Goal: Task Accomplishment & Management: Manage account settings

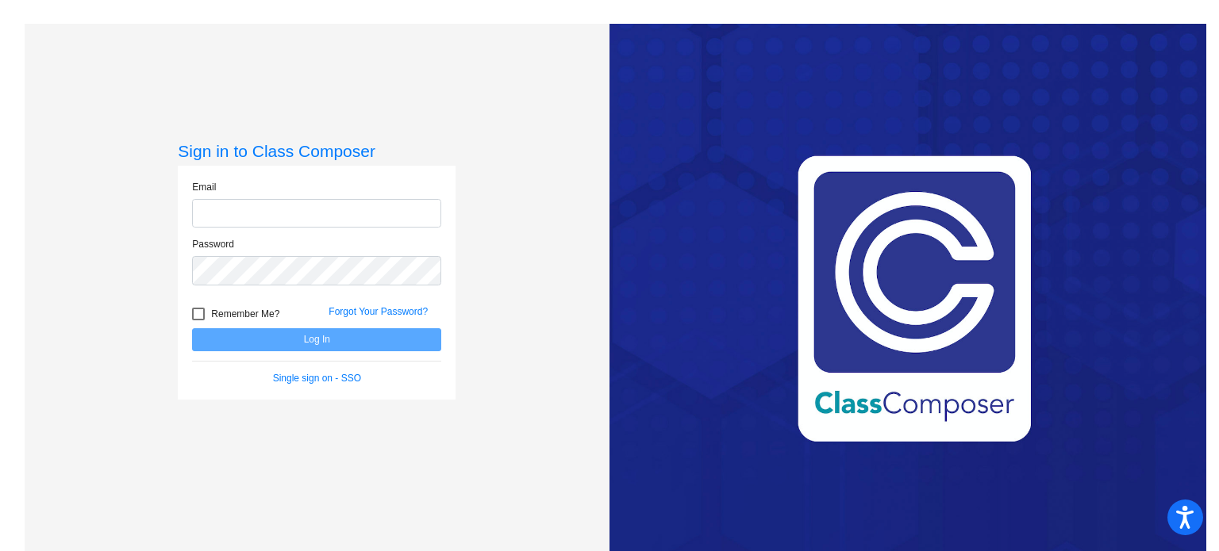
type input "[EMAIL_ADDRESS][DOMAIN_NAME]"
click at [271, 344] on button "Log In" at bounding box center [316, 340] width 249 height 23
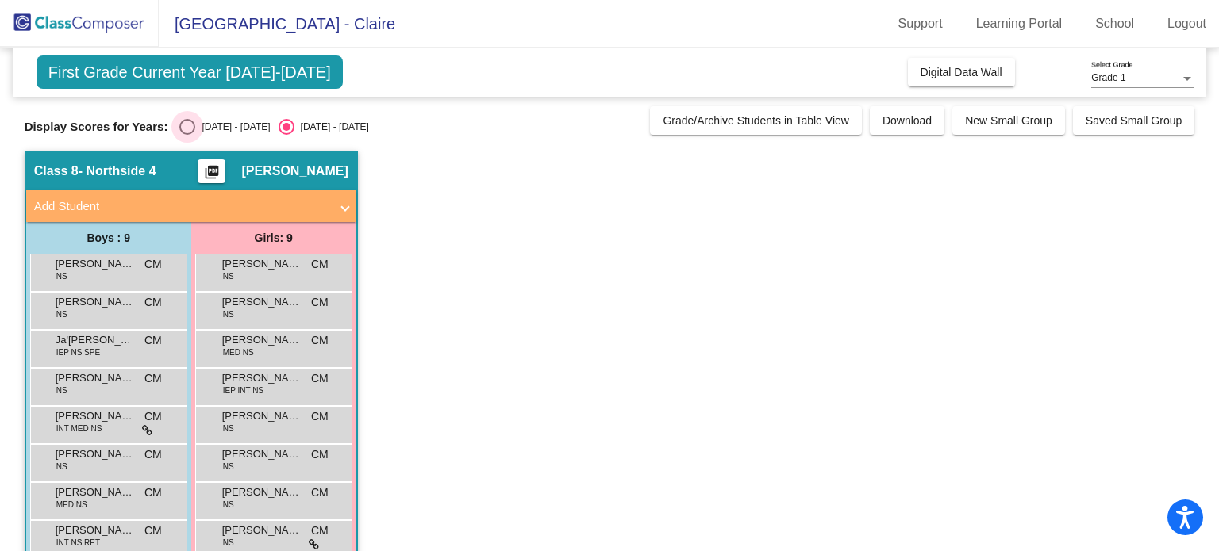
click at [186, 121] on div "Select an option" at bounding box center [187, 127] width 16 height 16
click at [186, 135] on input "[DATE] - [DATE]" at bounding box center [186, 135] width 1 height 1
radio input "true"
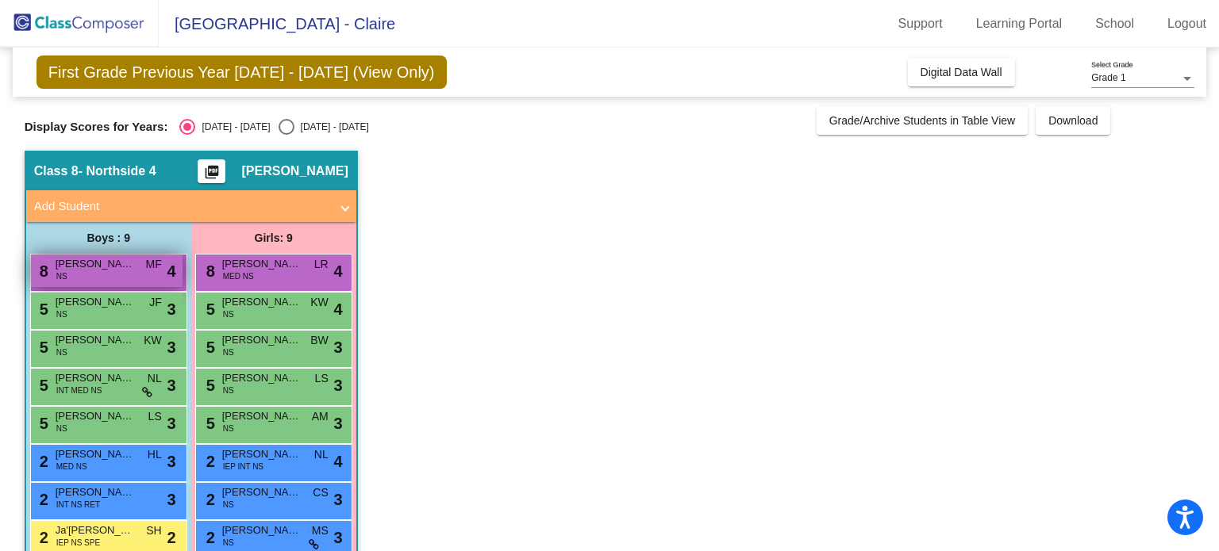
click at [125, 275] on div "8 [PERSON_NAME] [PERSON_NAME] MF lock do_not_disturb_alt 4" at bounding box center [107, 271] width 152 height 33
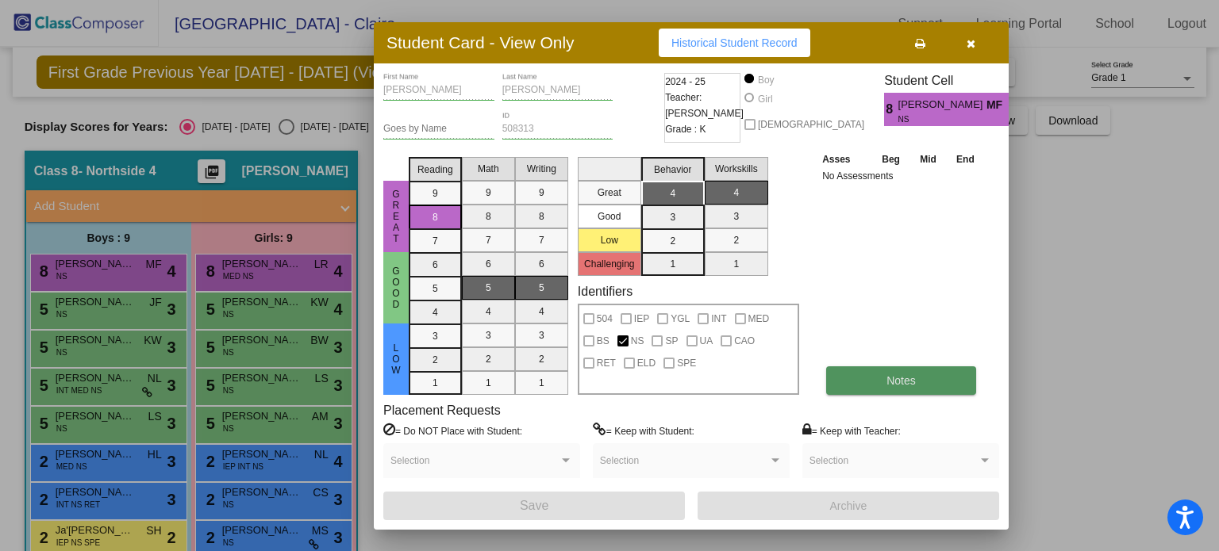
click at [879, 374] on button "Notes" at bounding box center [901, 381] width 150 height 29
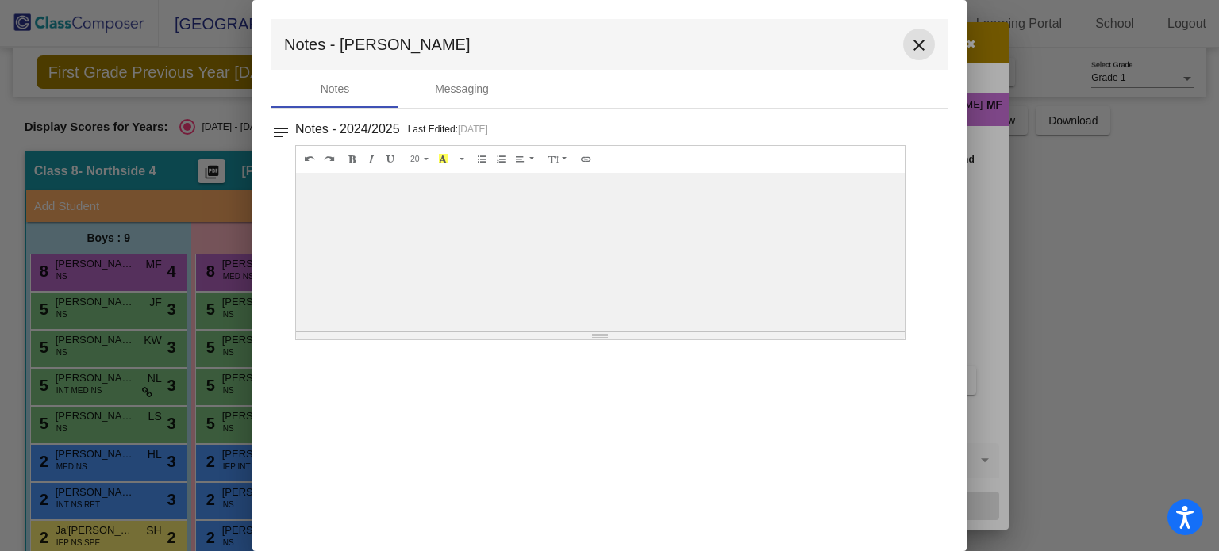
click at [920, 40] on mat-icon "close" at bounding box center [918, 45] width 19 height 19
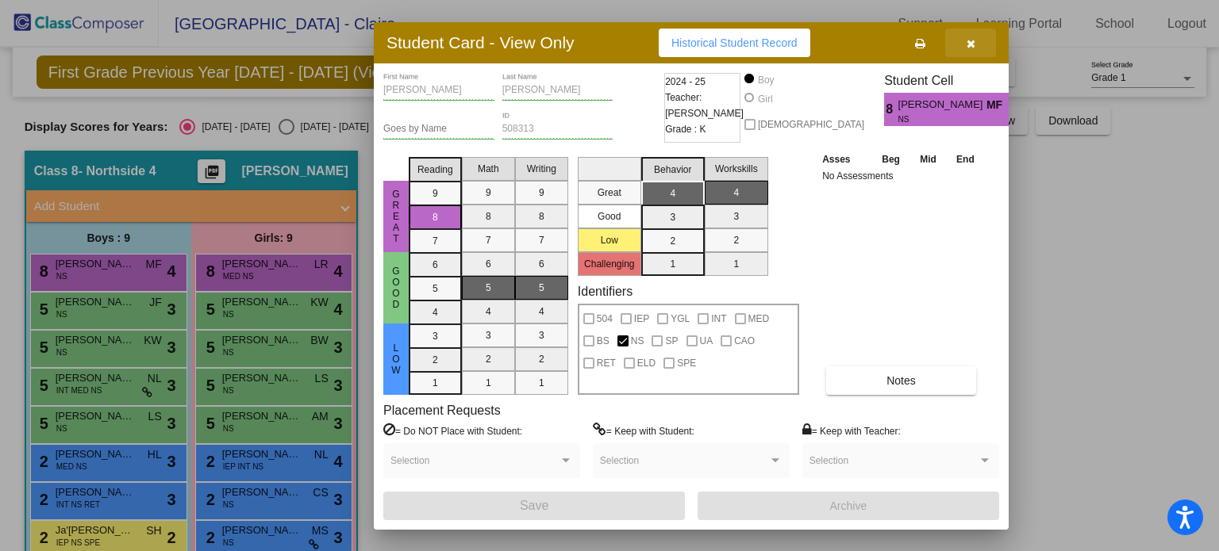
click at [972, 48] on icon "button" at bounding box center [970, 43] width 9 height 11
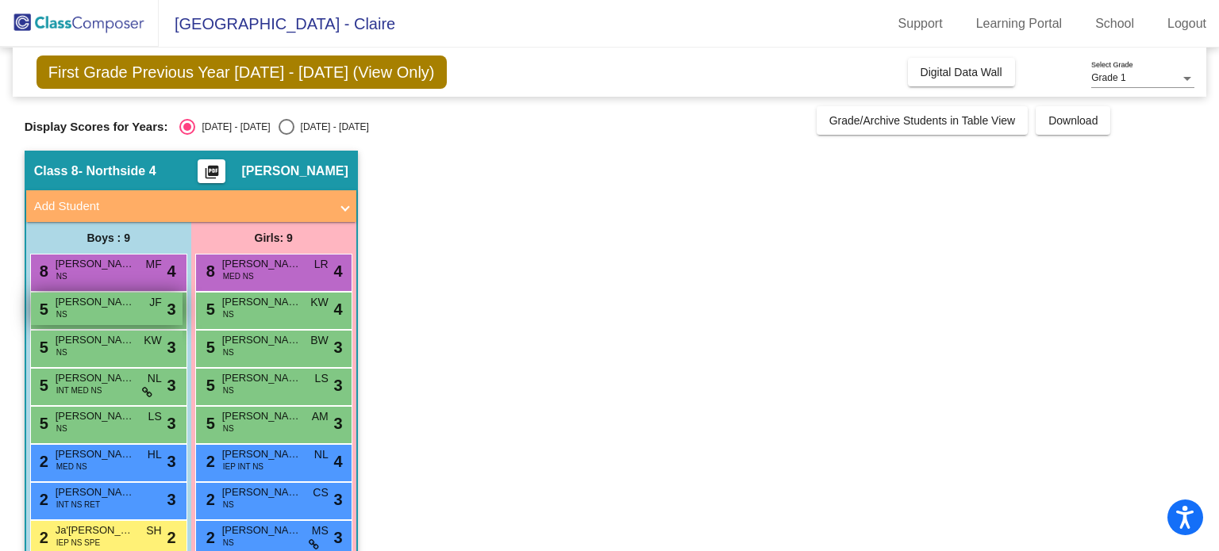
click at [95, 311] on div "5 [PERSON_NAME] NS JF lock do_not_disturb_alt 3" at bounding box center [107, 309] width 152 height 33
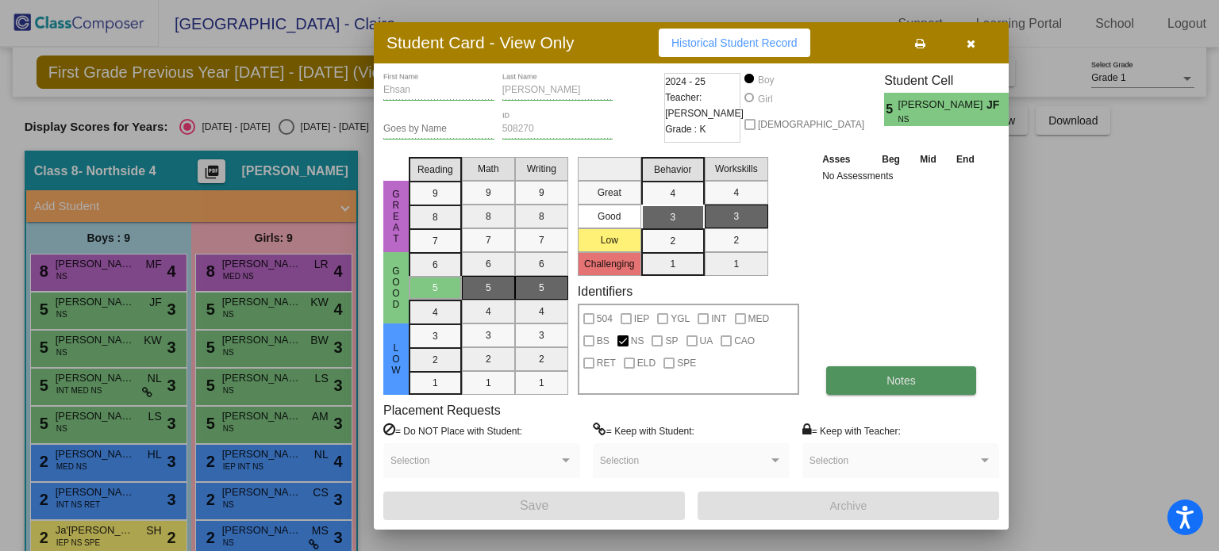
click at [870, 383] on button "Notes" at bounding box center [901, 381] width 150 height 29
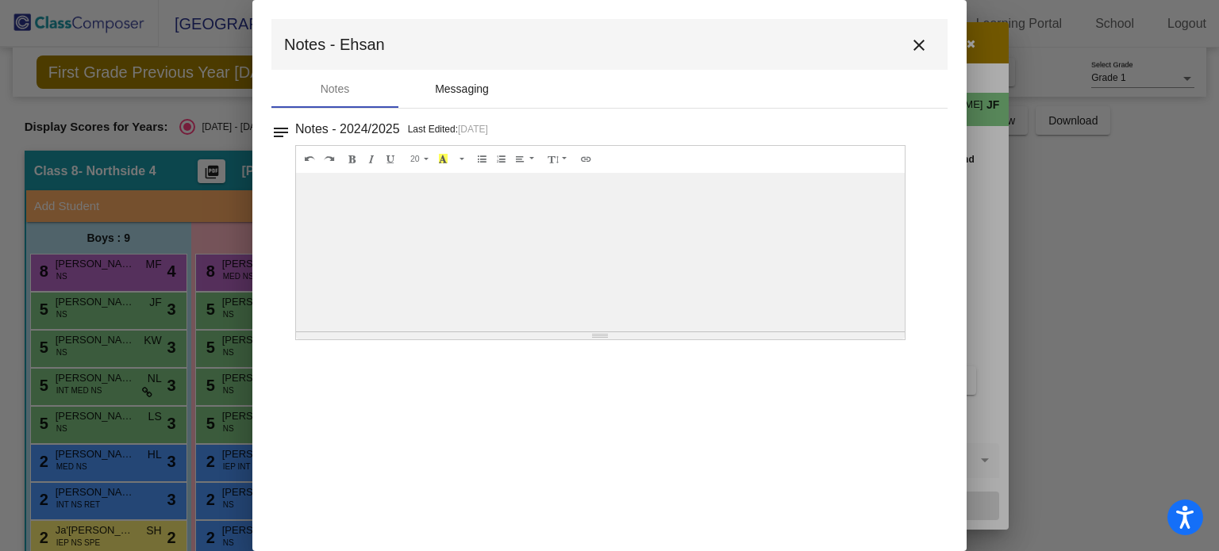
click at [486, 82] on div "Messaging" at bounding box center [462, 89] width 54 height 17
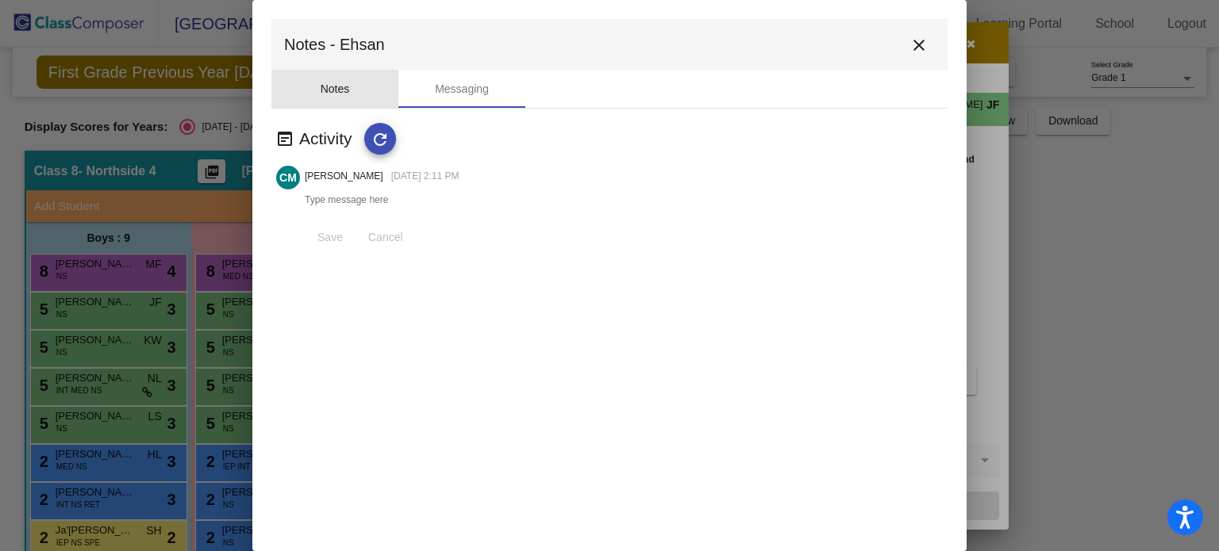
click at [330, 94] on div "Notes" at bounding box center [335, 89] width 29 height 17
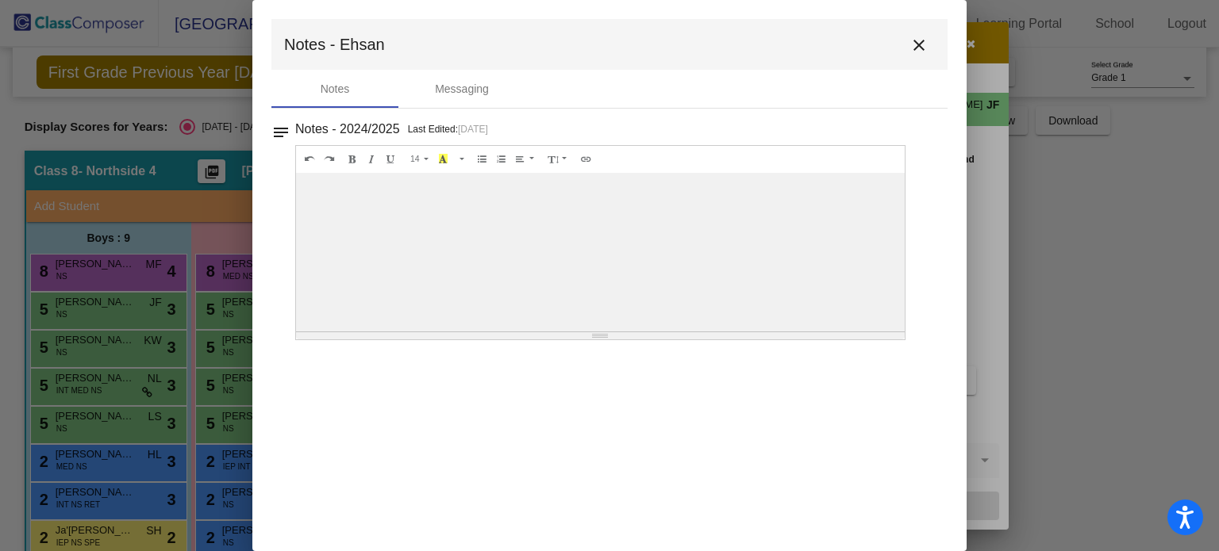
click at [924, 52] on mat-icon "close" at bounding box center [918, 45] width 19 height 19
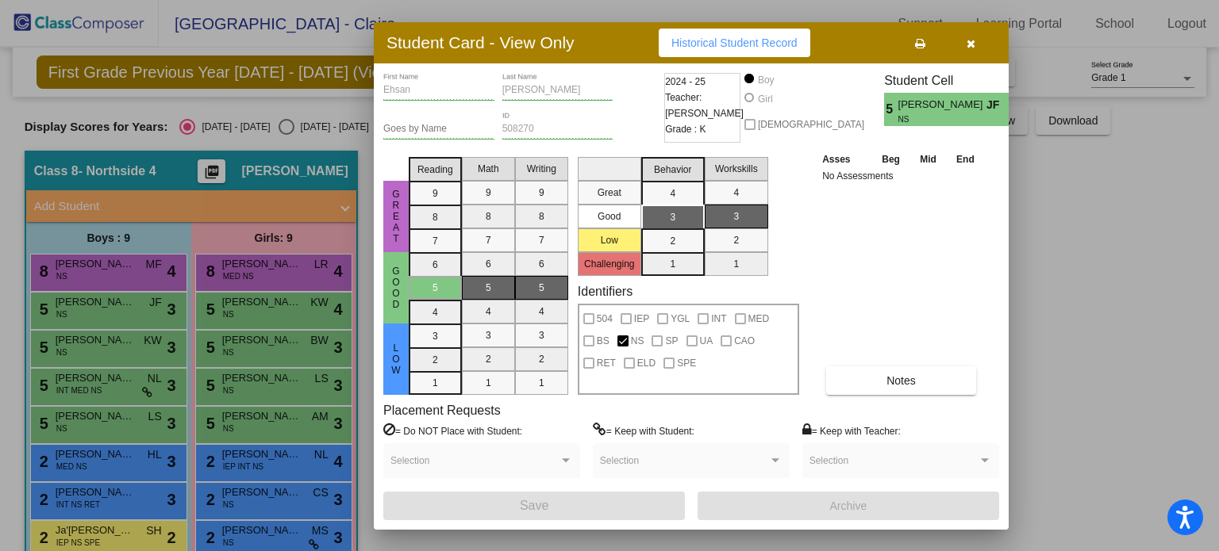
click at [966, 49] on button "button" at bounding box center [970, 43] width 51 height 29
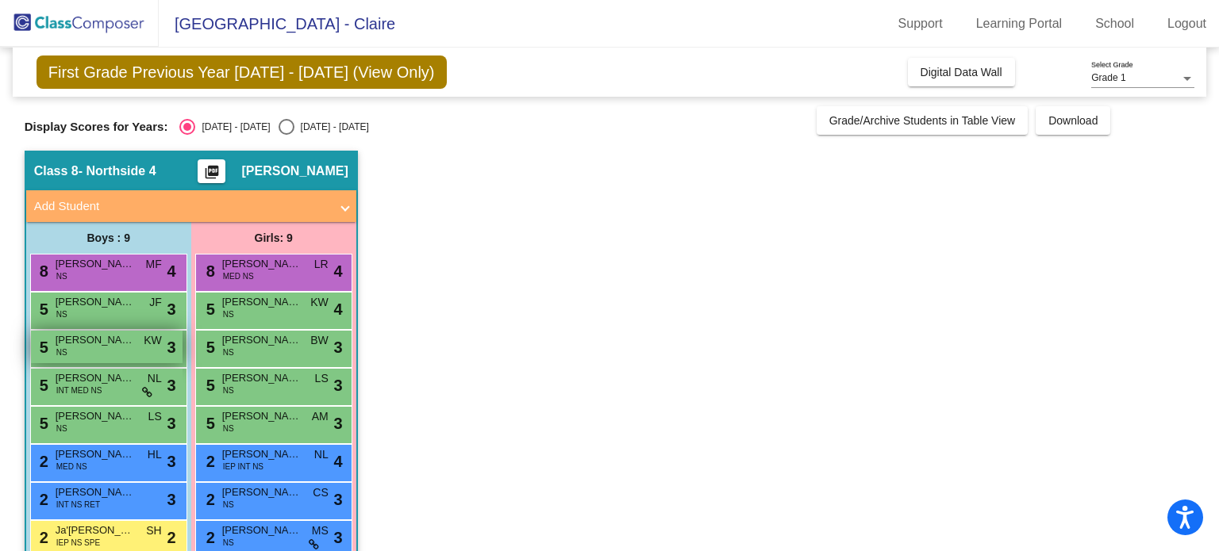
click at [140, 351] on div "5 [PERSON_NAME] NS KW lock do_not_disturb_alt 3" at bounding box center [107, 347] width 152 height 33
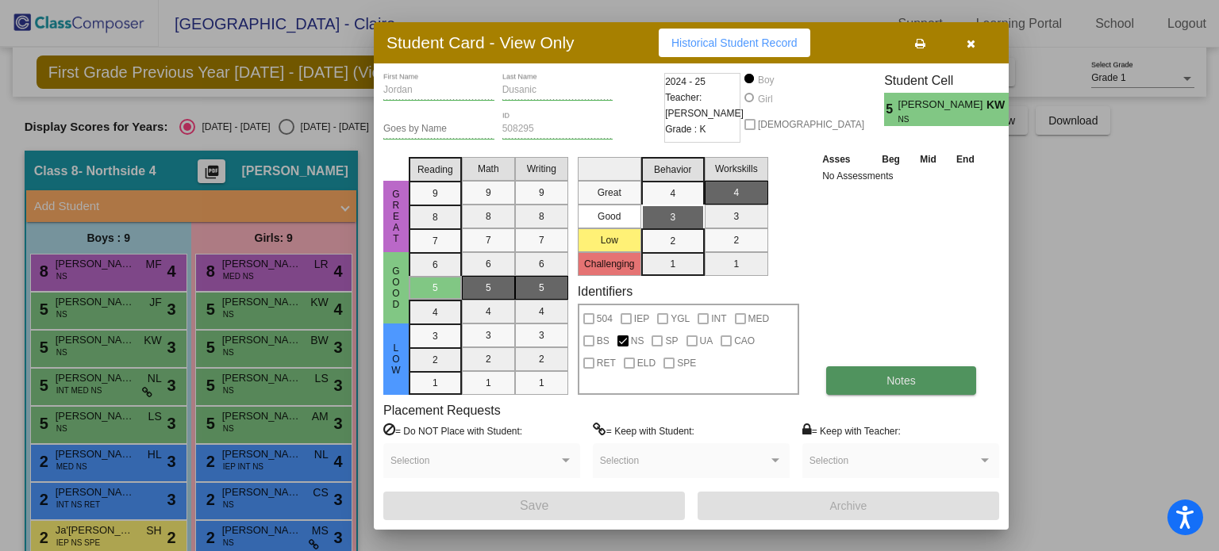
click at [877, 380] on button "Notes" at bounding box center [901, 381] width 150 height 29
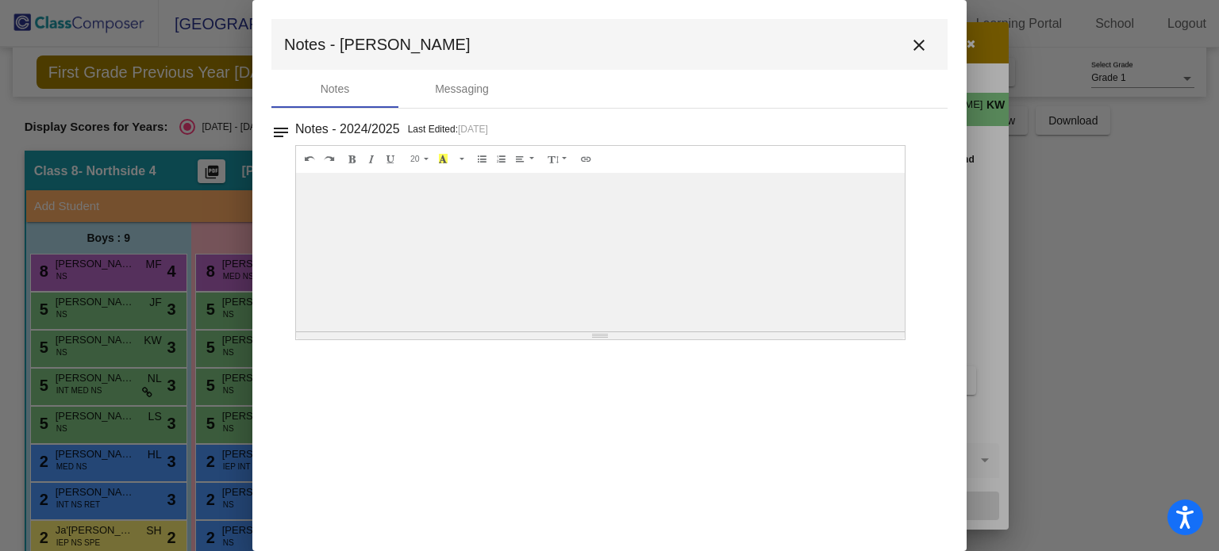
click at [919, 52] on mat-icon "close" at bounding box center [918, 45] width 19 height 19
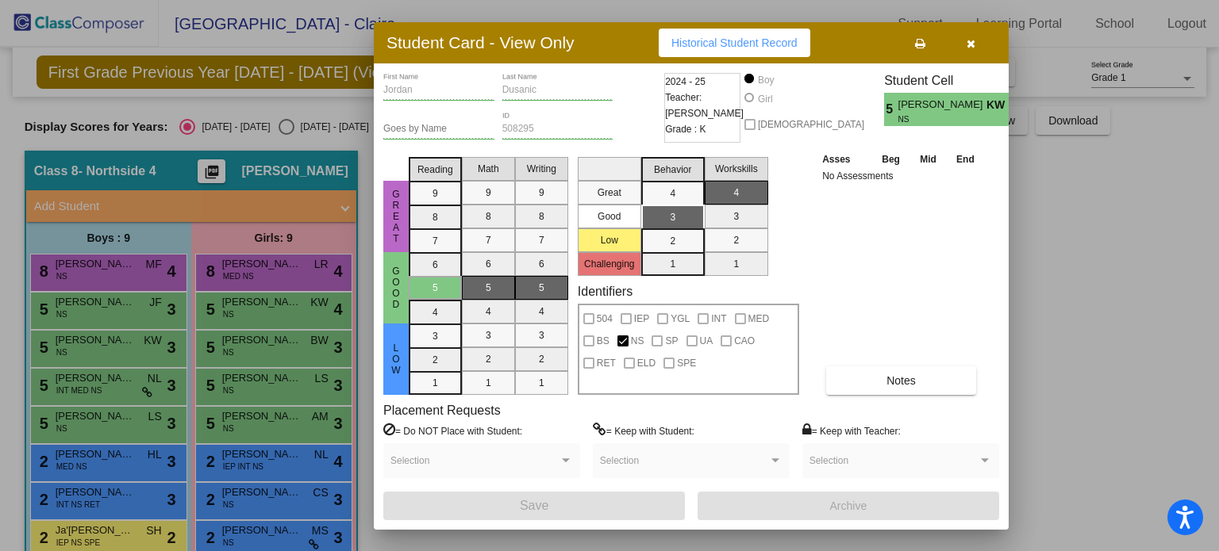
click at [974, 45] on icon "button" at bounding box center [970, 43] width 9 height 11
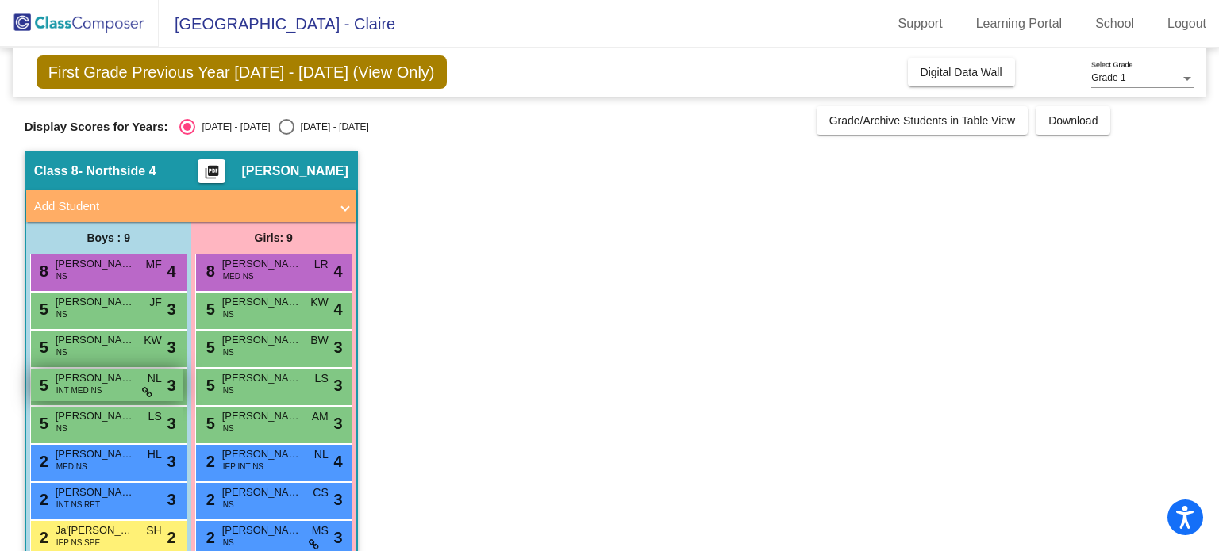
click at [94, 385] on span "INT MED NS" at bounding box center [79, 391] width 46 height 12
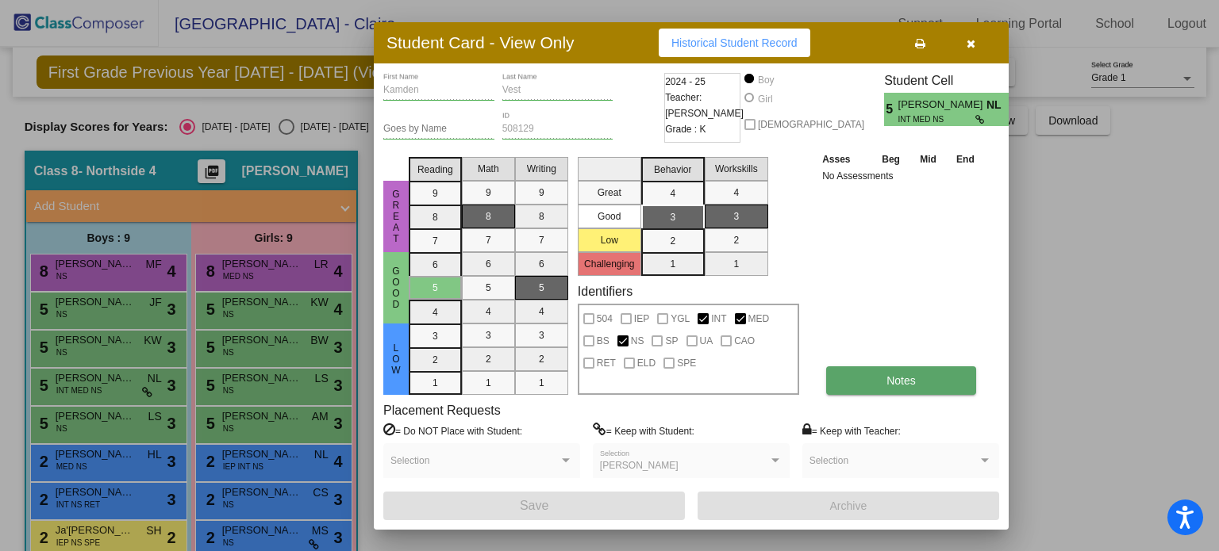
click at [873, 374] on button "Notes" at bounding box center [901, 381] width 150 height 29
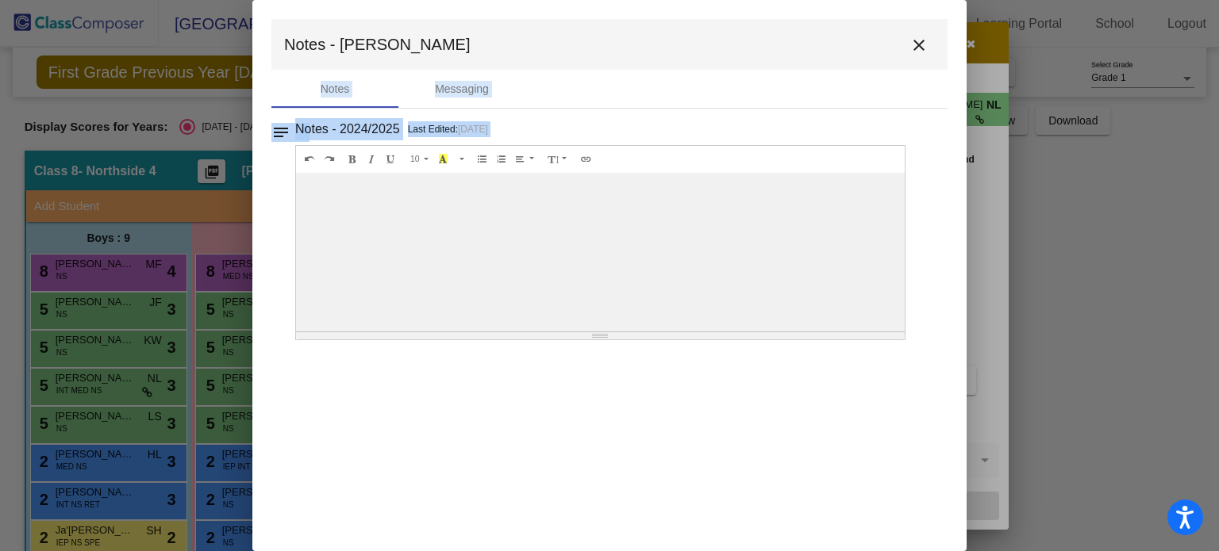
drag, startPoint x: 873, startPoint y: 374, endPoint x: 920, endPoint y: 58, distance: 319.4
click at [920, 58] on mat-dialog-container "Notes - Kamden close Notes Messaging notes Notes - 2024/2025 Last Edited: [DATE…" at bounding box center [609, 275] width 714 height 551
click at [921, 44] on mat-icon "close" at bounding box center [918, 45] width 19 height 19
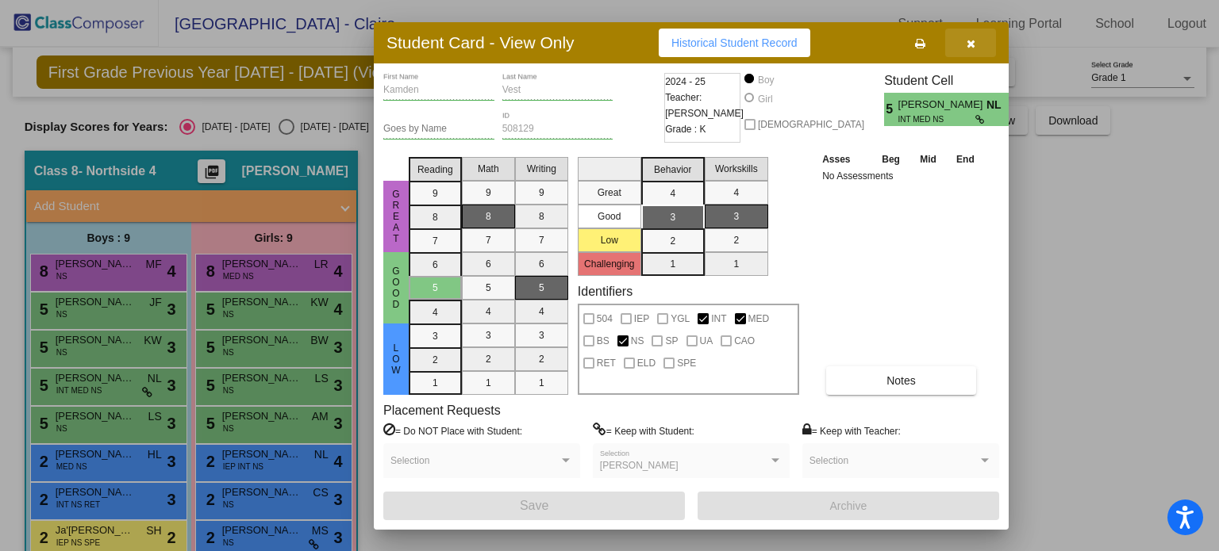
click at [967, 52] on button "button" at bounding box center [970, 43] width 51 height 29
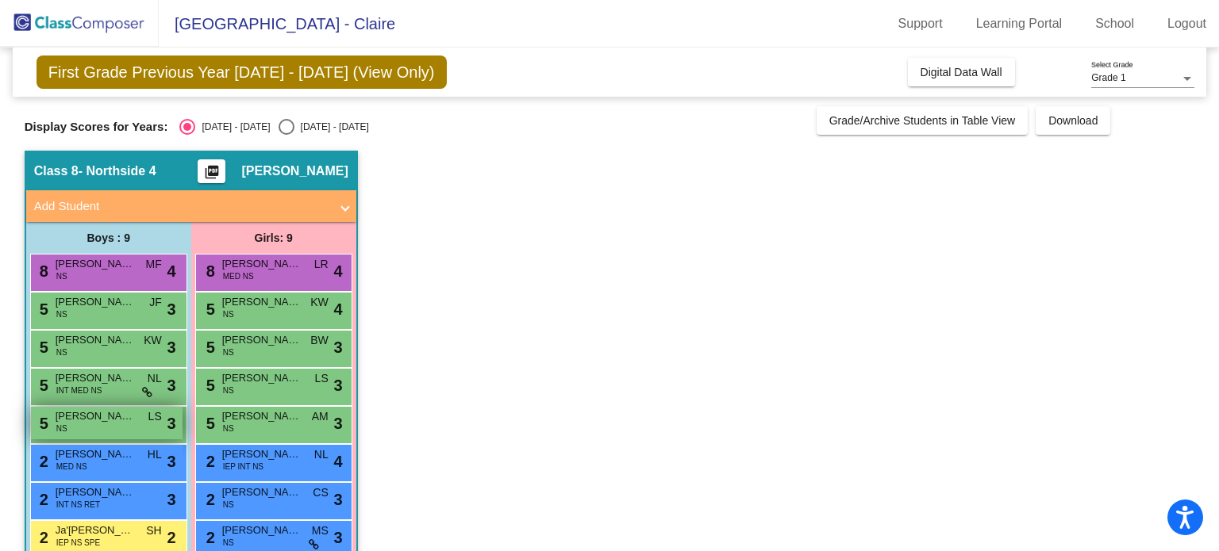
click at [91, 419] on span "[PERSON_NAME]" at bounding box center [95, 417] width 79 height 16
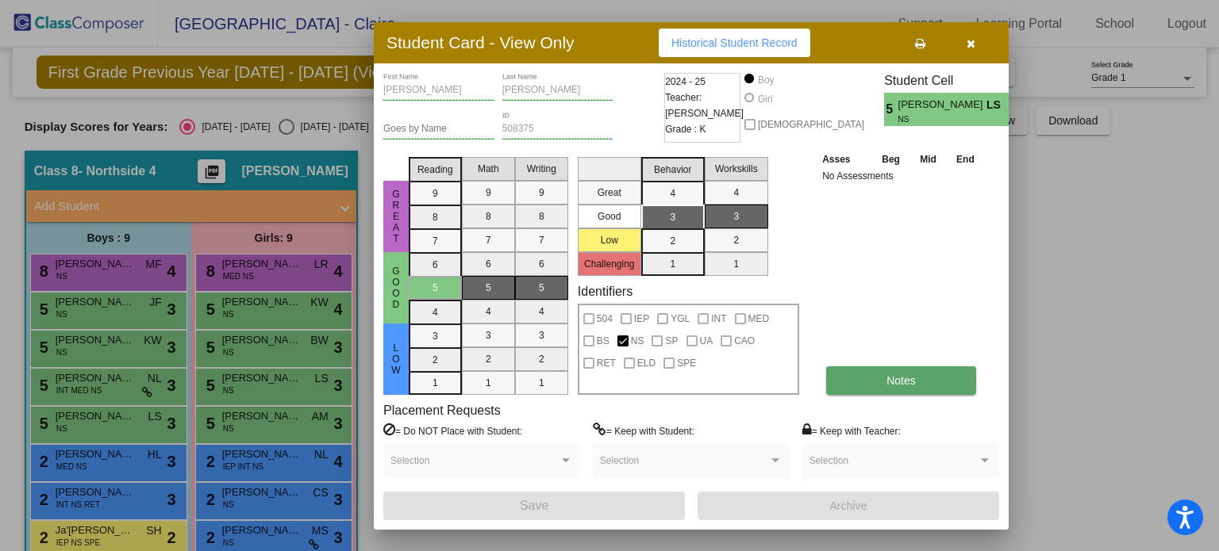
click at [896, 383] on span "Notes" at bounding box center [900, 381] width 29 height 13
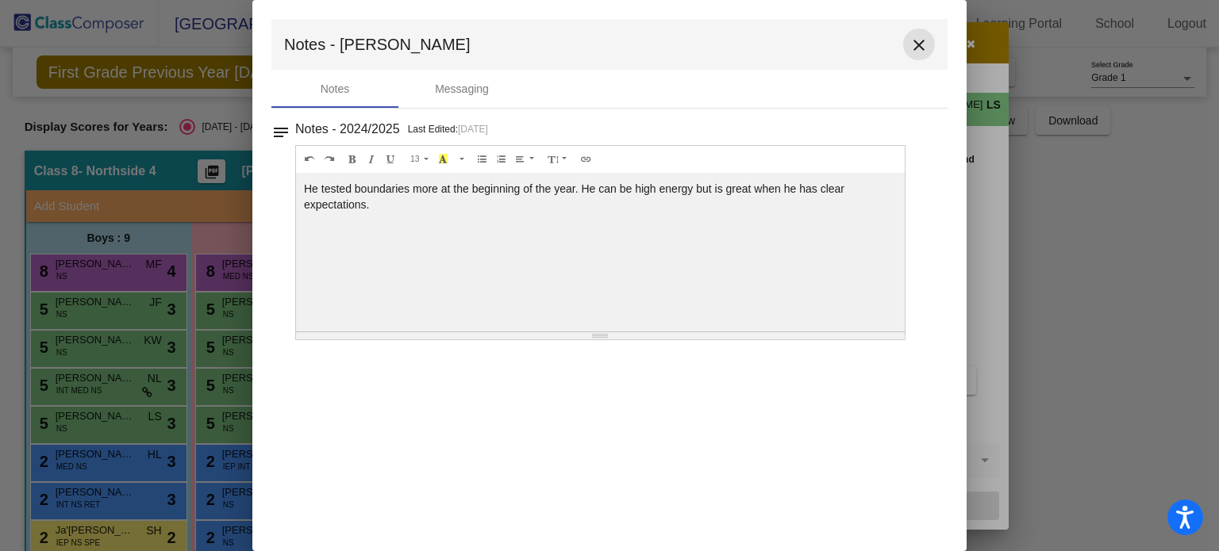
click at [920, 43] on mat-icon "close" at bounding box center [918, 45] width 19 height 19
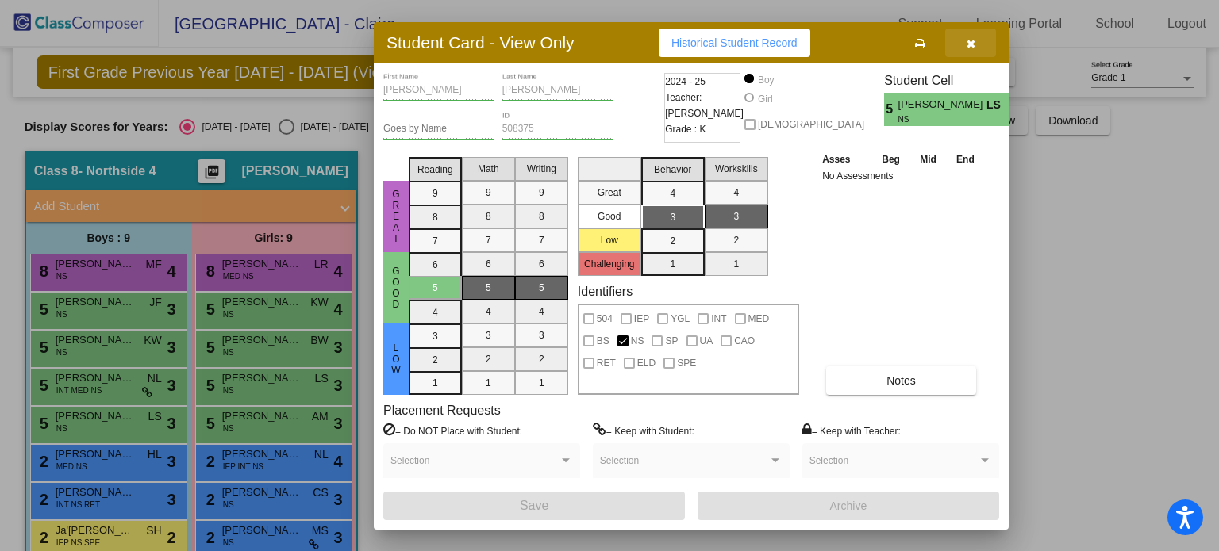
click at [984, 37] on button "button" at bounding box center [970, 43] width 51 height 29
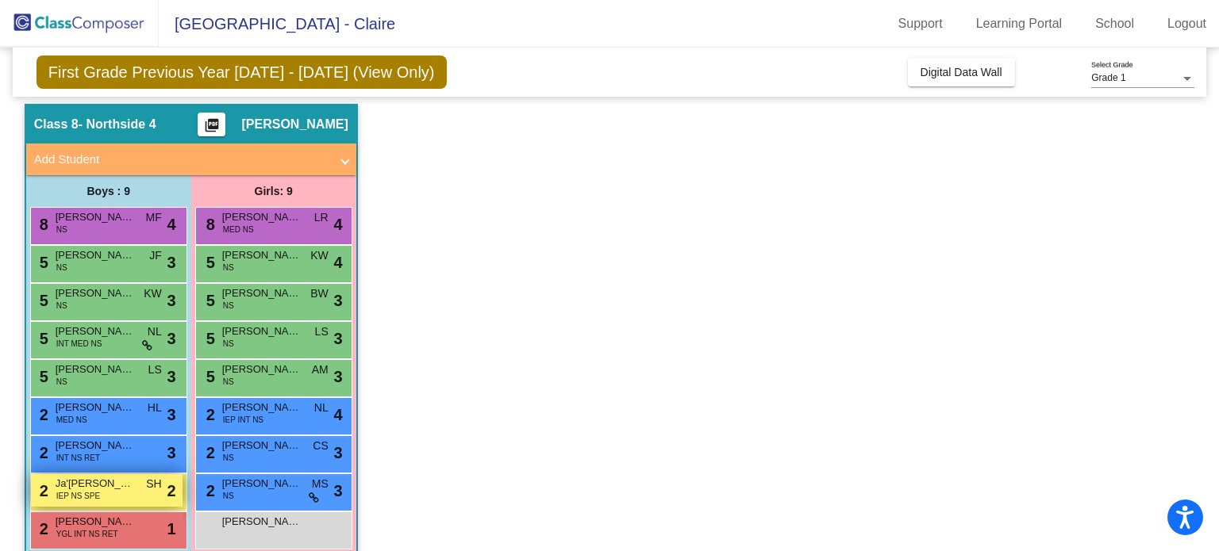
scroll to position [70, 0]
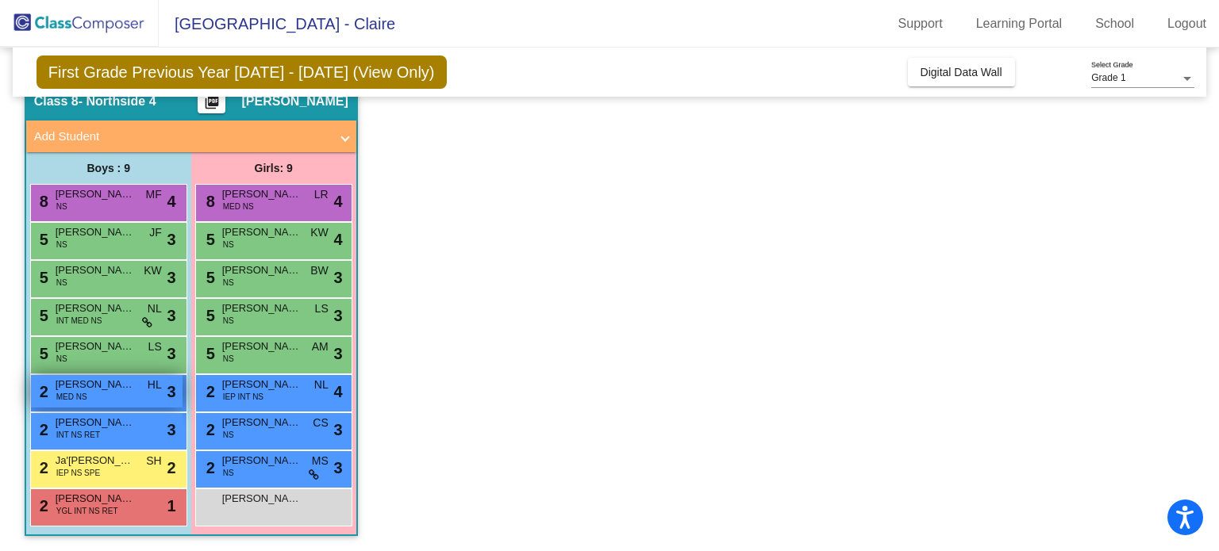
click at [107, 399] on div "2 [PERSON_NAME] MED NS HL lock do_not_disturb_alt 3" at bounding box center [107, 391] width 152 height 33
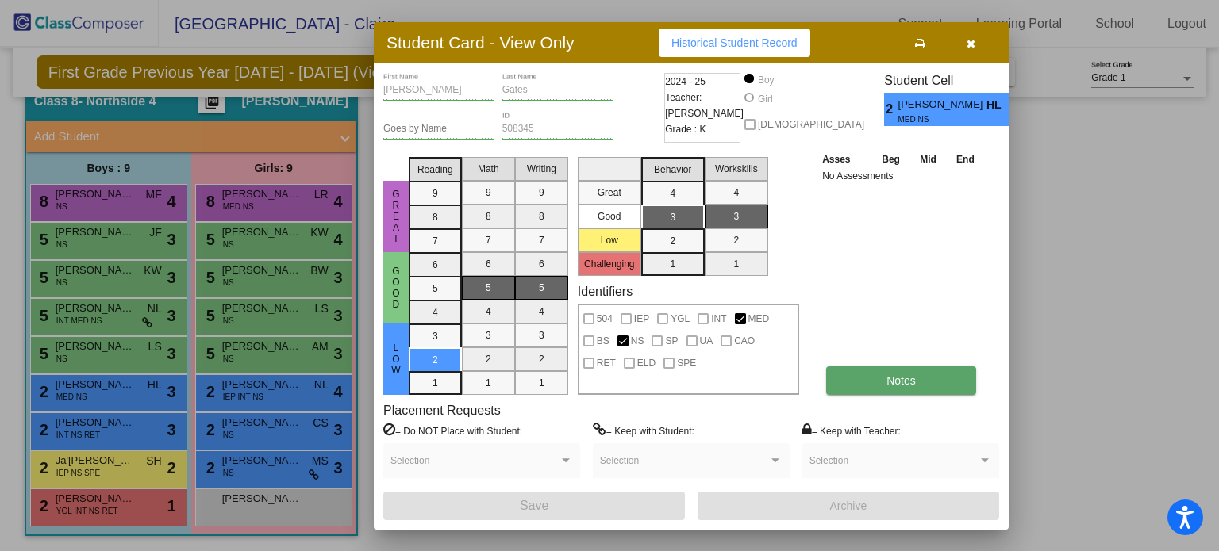
click at [858, 374] on button "Notes" at bounding box center [901, 381] width 150 height 29
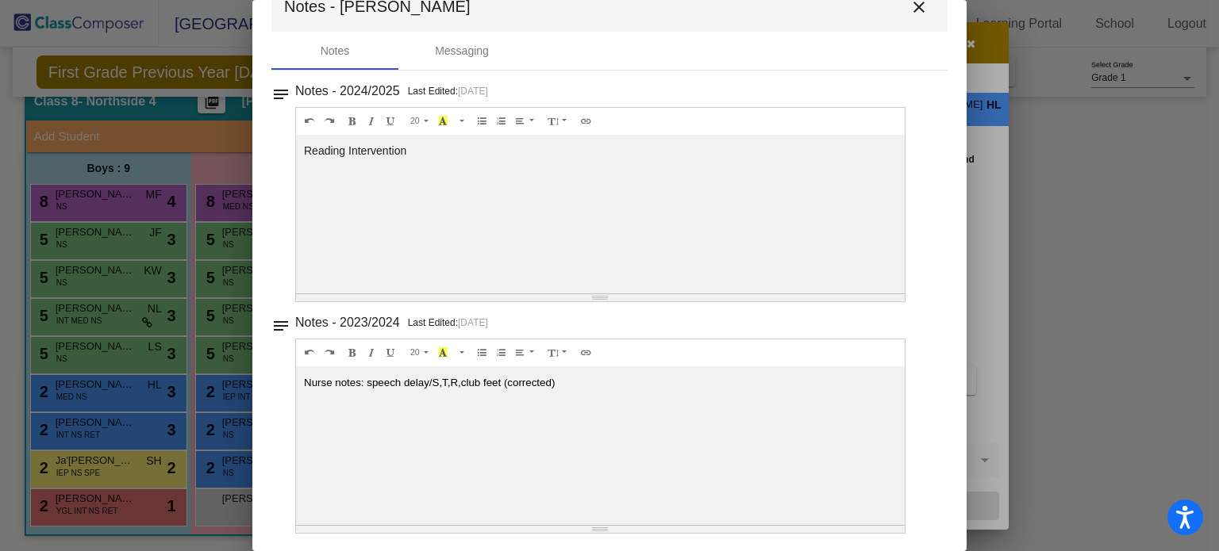
scroll to position [0, 0]
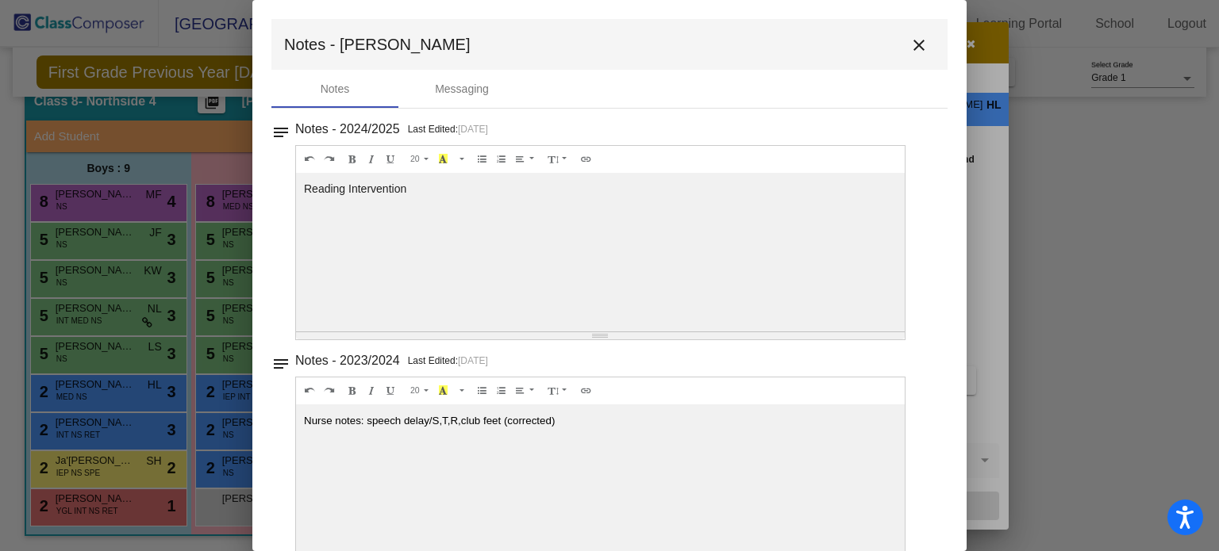
drag, startPoint x: 997, startPoint y: 55, endPoint x: 912, endPoint y: 48, distance: 85.2
click at [912, 48] on div "Student Card - View Only Historical Student Record [PERSON_NAME] First Name [PE…" at bounding box center [609, 275] width 1219 height 551
click at [913, 45] on mat-icon "close" at bounding box center [918, 45] width 19 height 19
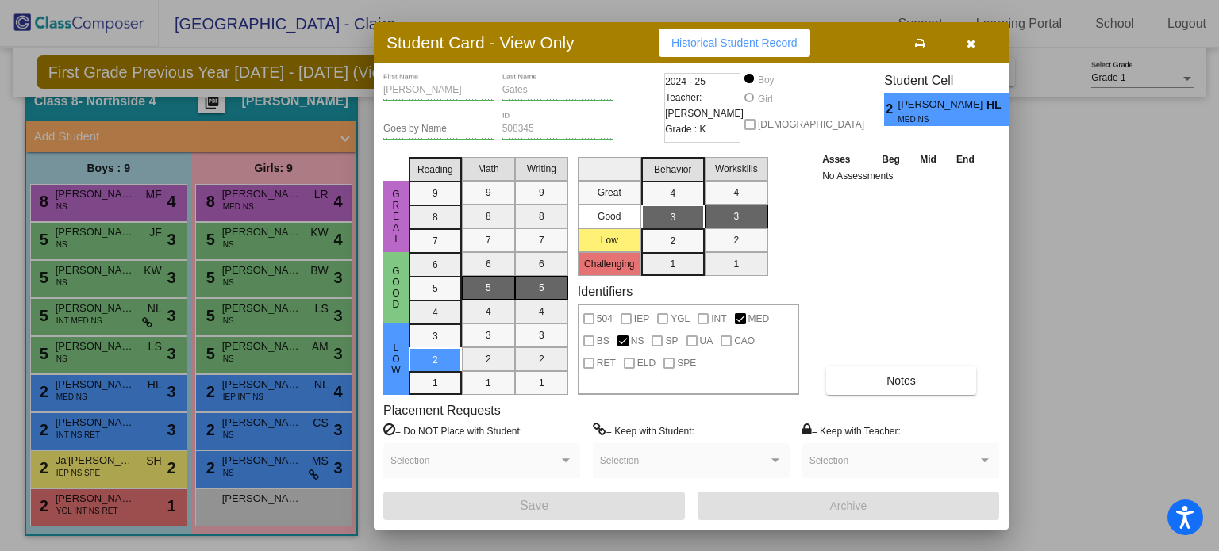
click at [978, 47] on button "button" at bounding box center [970, 43] width 51 height 29
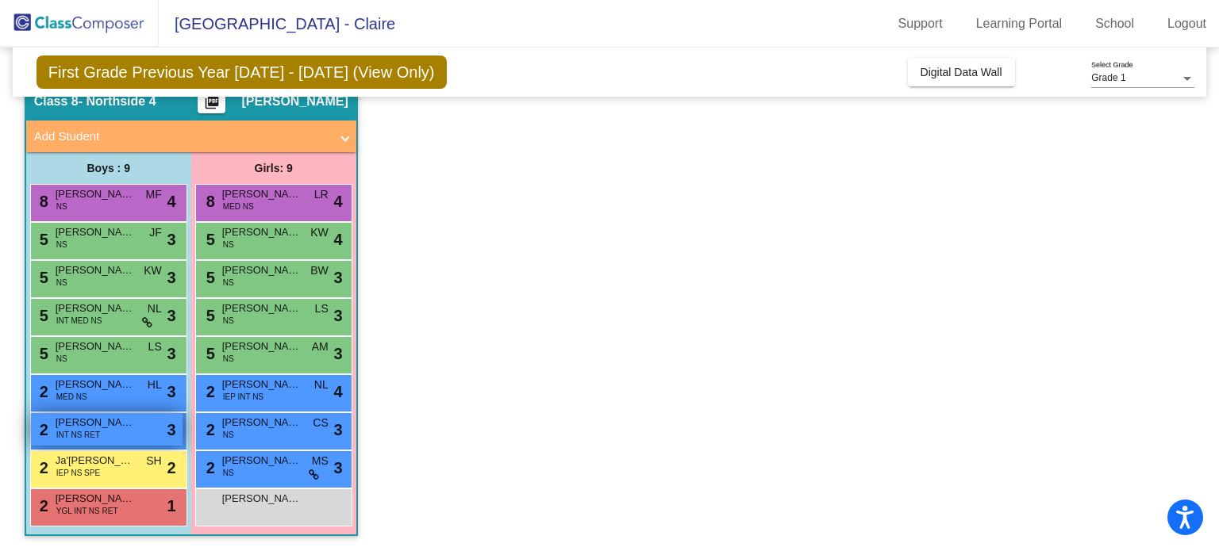
click at [115, 437] on div "2 [PERSON_NAME] INT NS RET lock do_not_disturb_alt 3" at bounding box center [107, 429] width 152 height 33
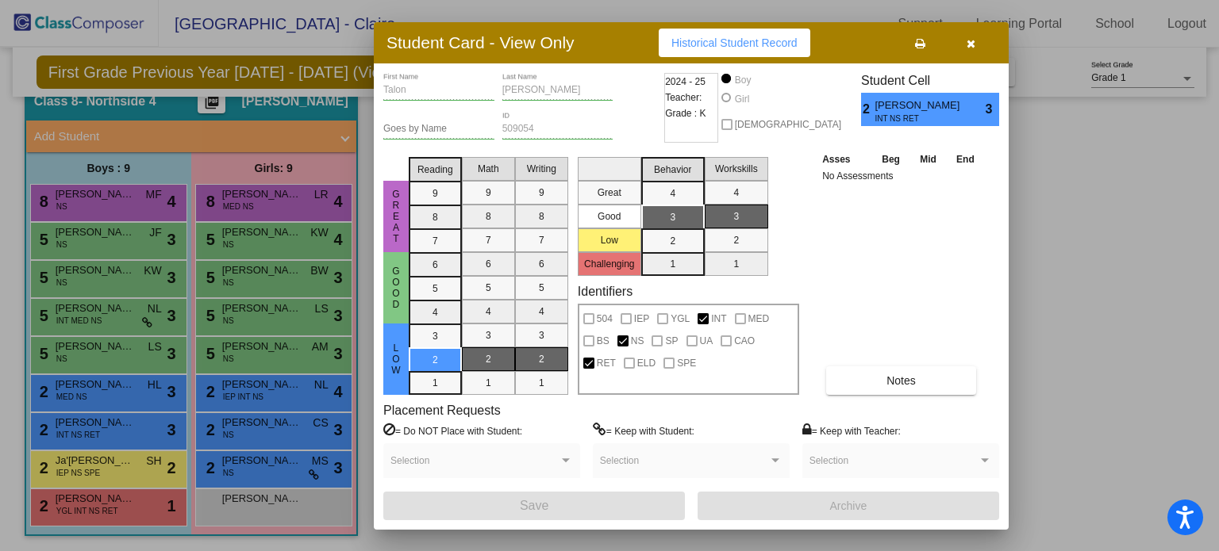
click at [970, 47] on icon "button" at bounding box center [970, 43] width 9 height 11
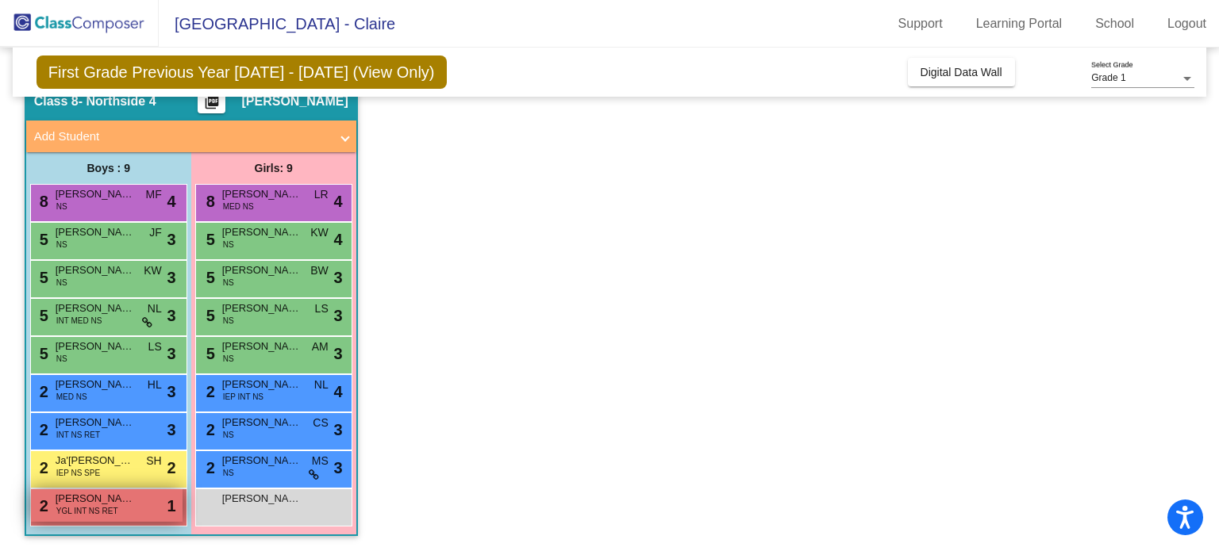
click at [115, 510] on span "YGL INT NS RET" at bounding box center [87, 511] width 62 height 12
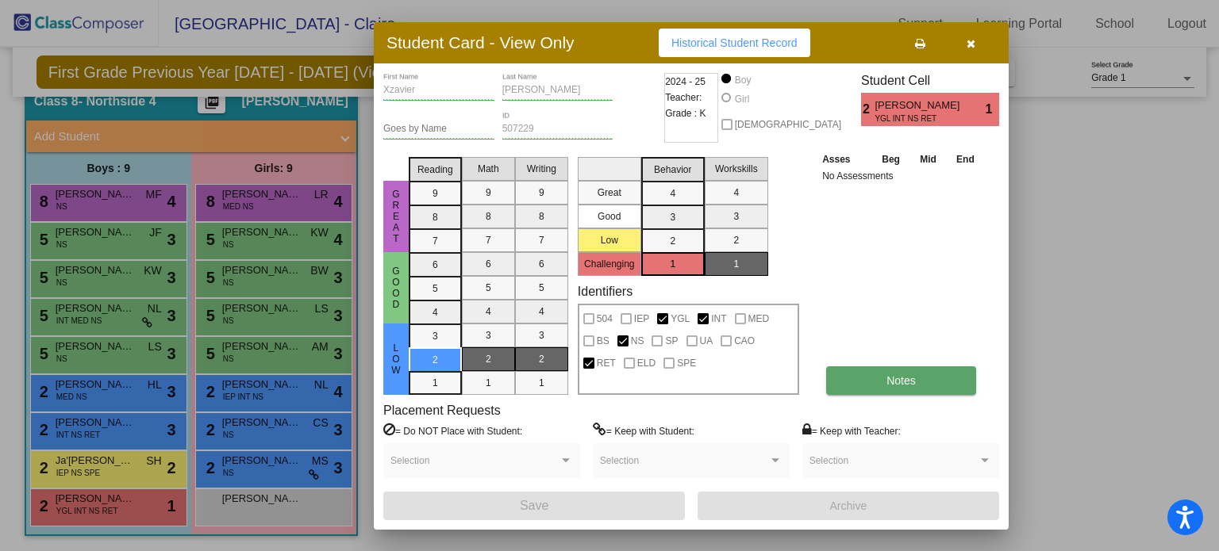
click at [874, 389] on button "Notes" at bounding box center [901, 381] width 150 height 29
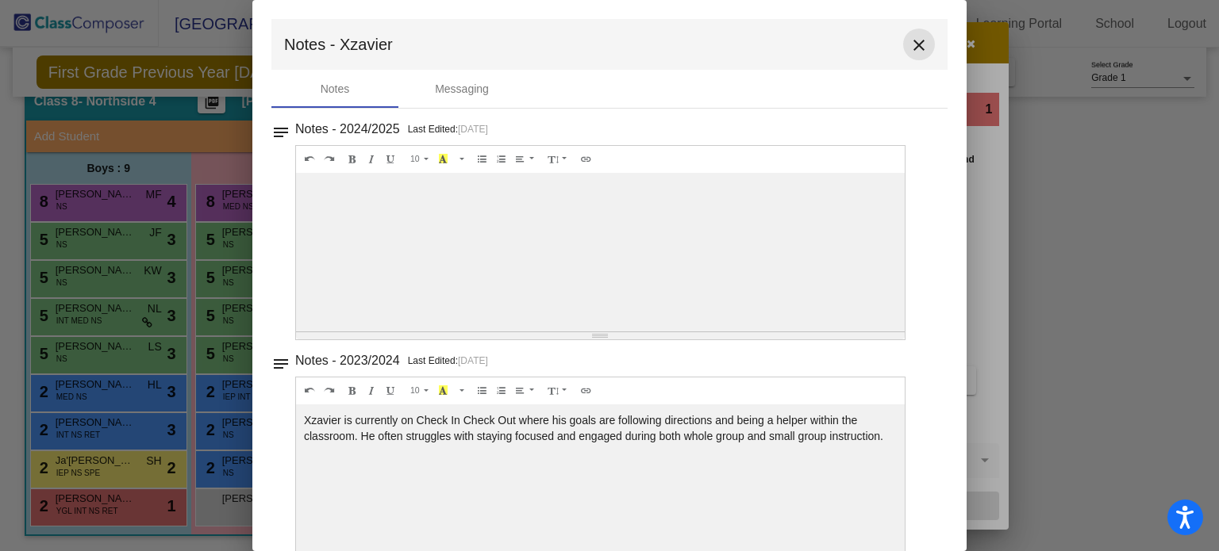
click at [905, 32] on button "close" at bounding box center [919, 45] width 32 height 32
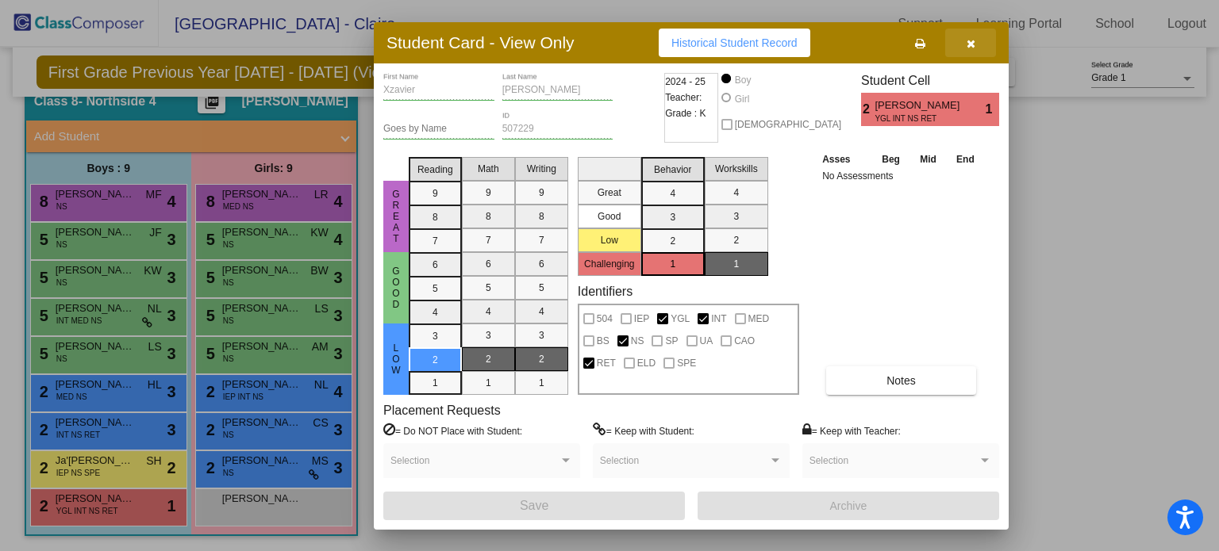
click at [969, 38] on icon "button" at bounding box center [970, 43] width 9 height 11
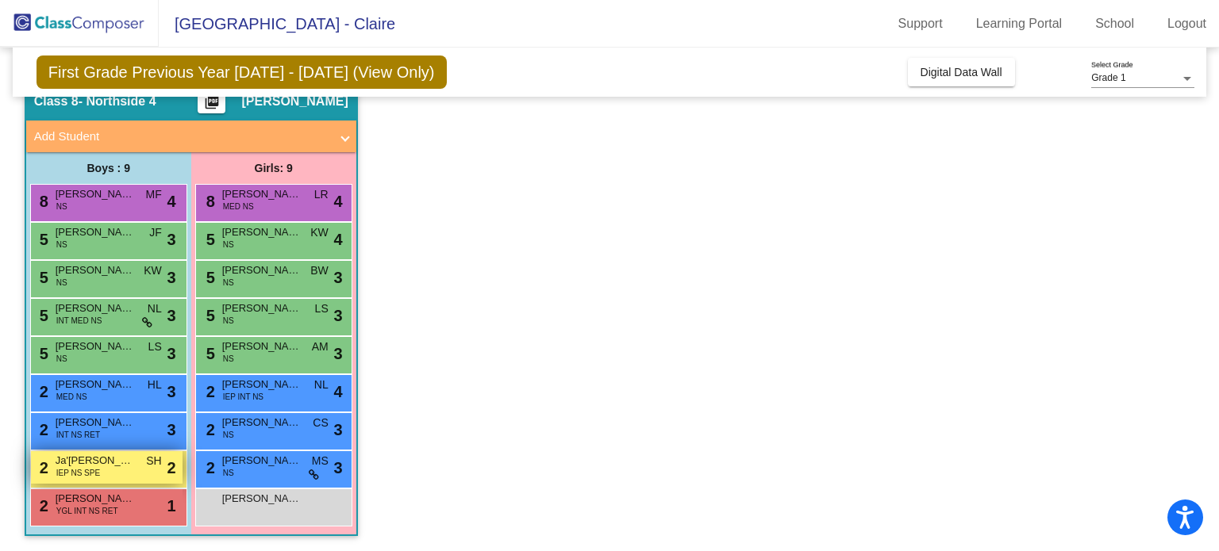
click at [111, 457] on span "Ja'[PERSON_NAME]" at bounding box center [95, 461] width 79 height 16
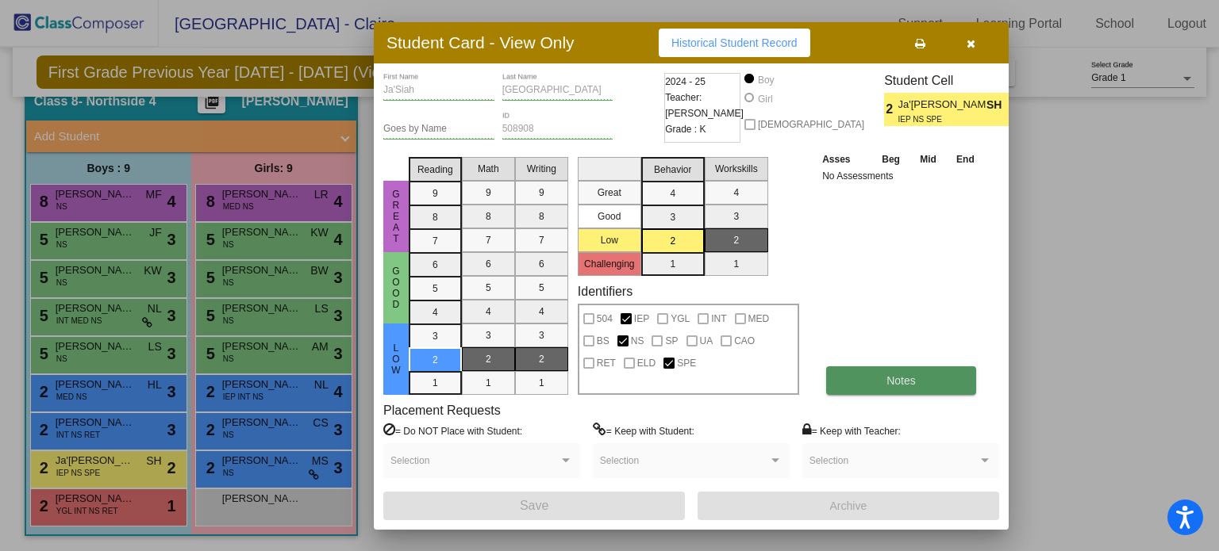
click at [897, 375] on span "Notes" at bounding box center [900, 381] width 29 height 13
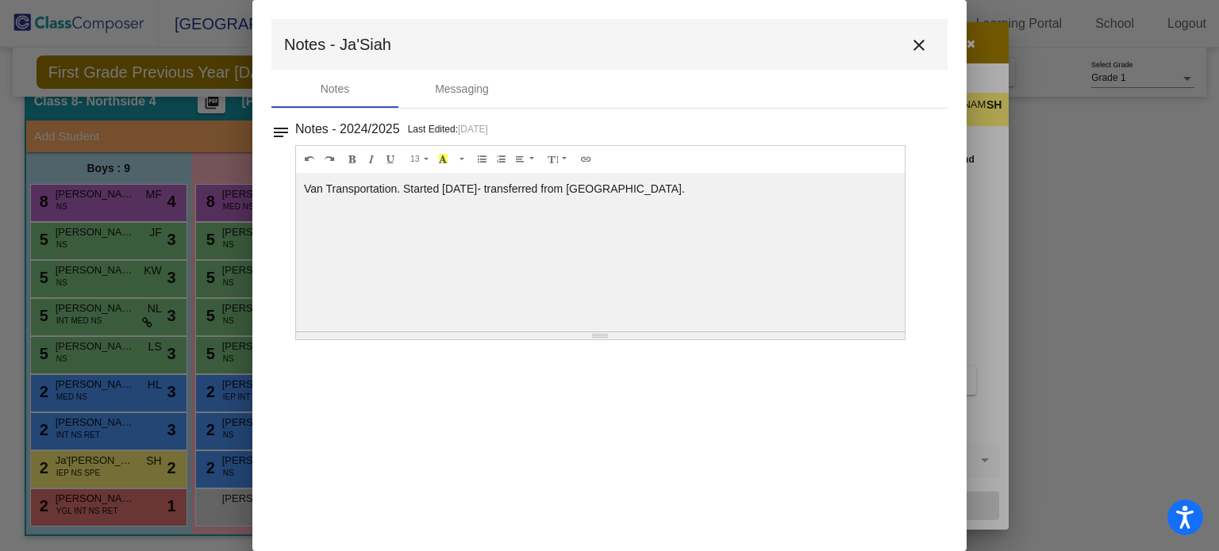
click at [912, 36] on mat-icon "close" at bounding box center [918, 45] width 19 height 19
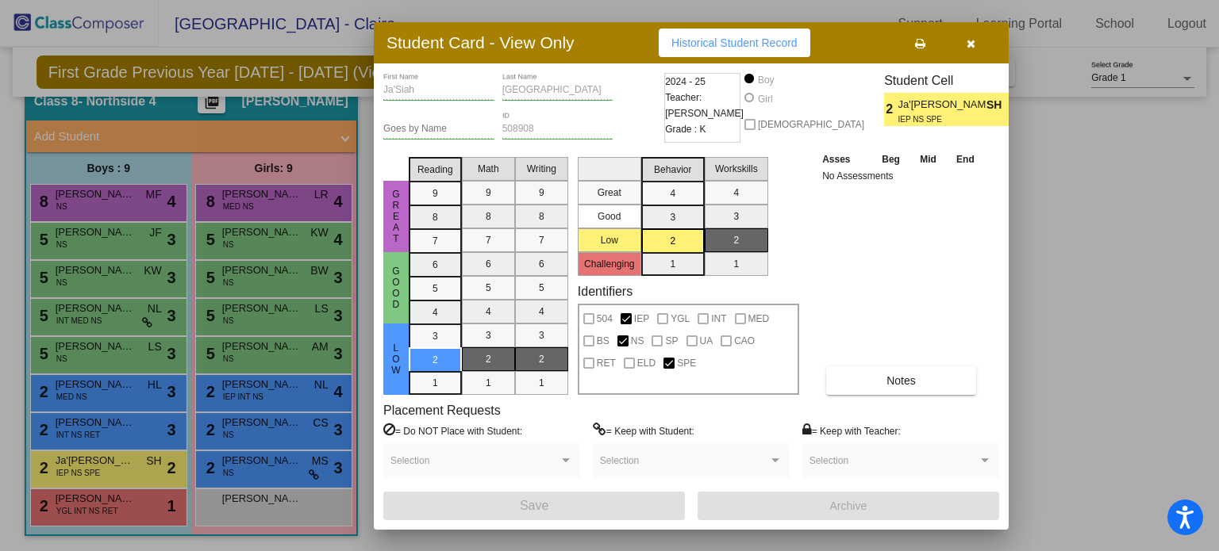
click at [972, 38] on icon "button" at bounding box center [970, 43] width 9 height 11
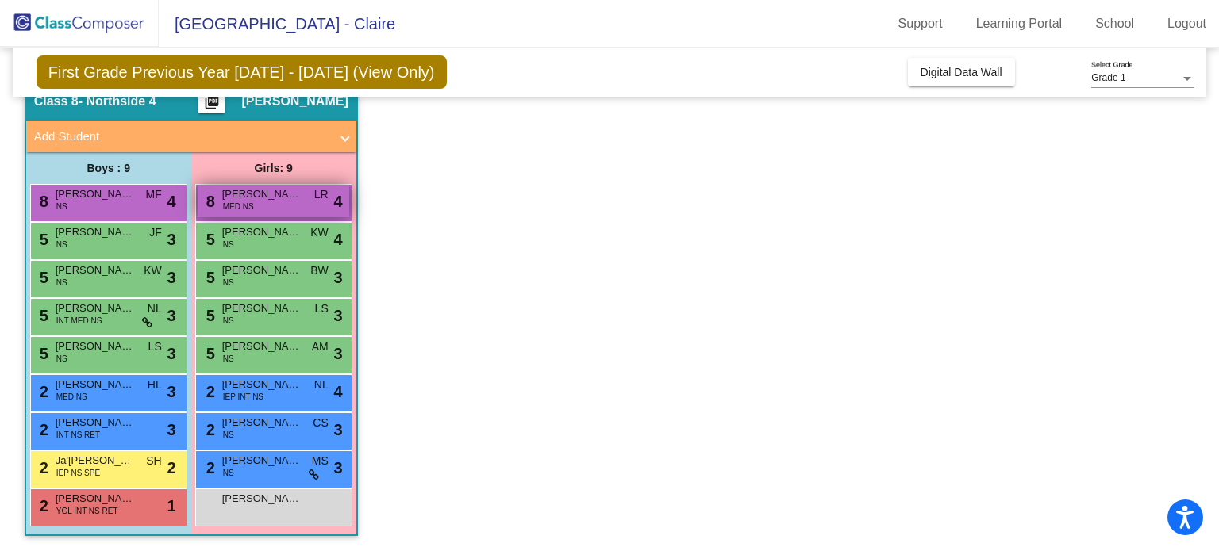
click at [269, 210] on div "8 [PERSON_NAME] MED NS LR lock do_not_disturb_alt 4" at bounding box center [274, 201] width 152 height 33
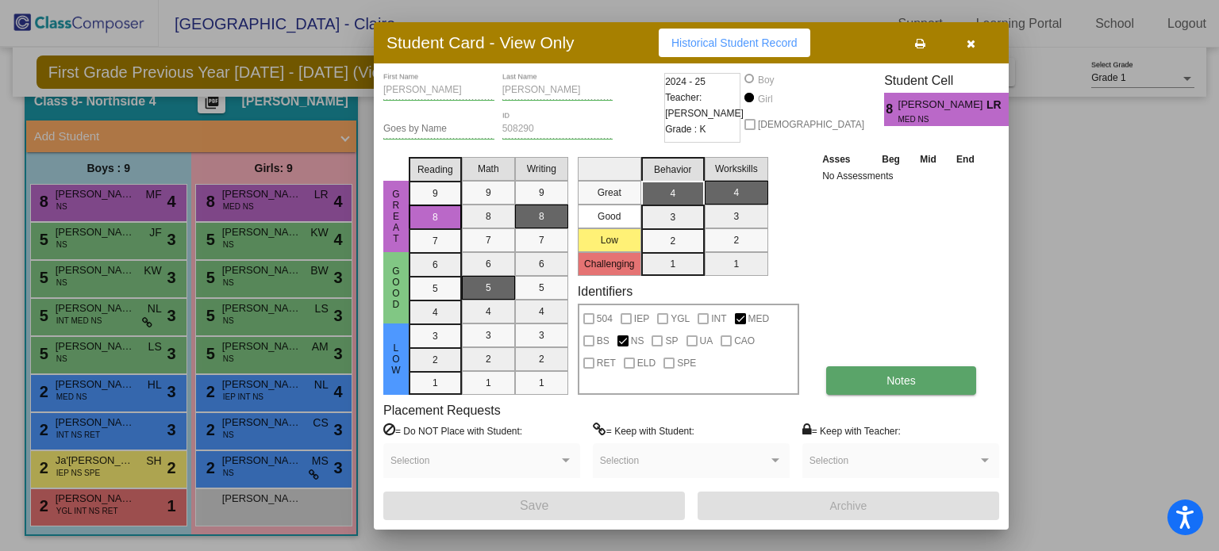
click at [910, 375] on span "Notes" at bounding box center [900, 381] width 29 height 13
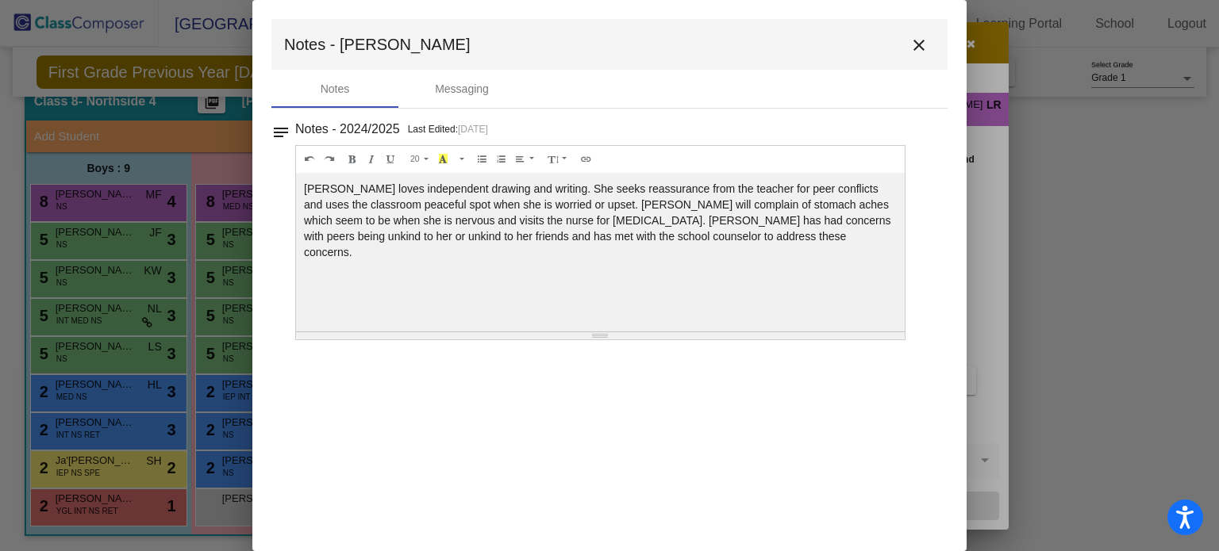
click at [916, 53] on mat-icon "close" at bounding box center [918, 45] width 19 height 19
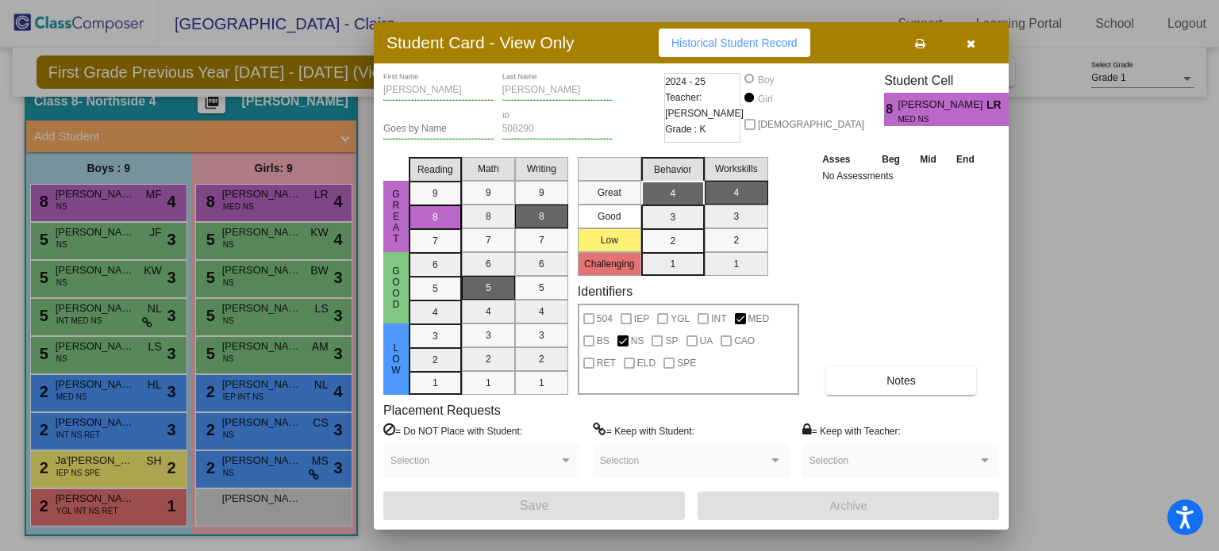
click at [989, 47] on button "button" at bounding box center [970, 43] width 51 height 29
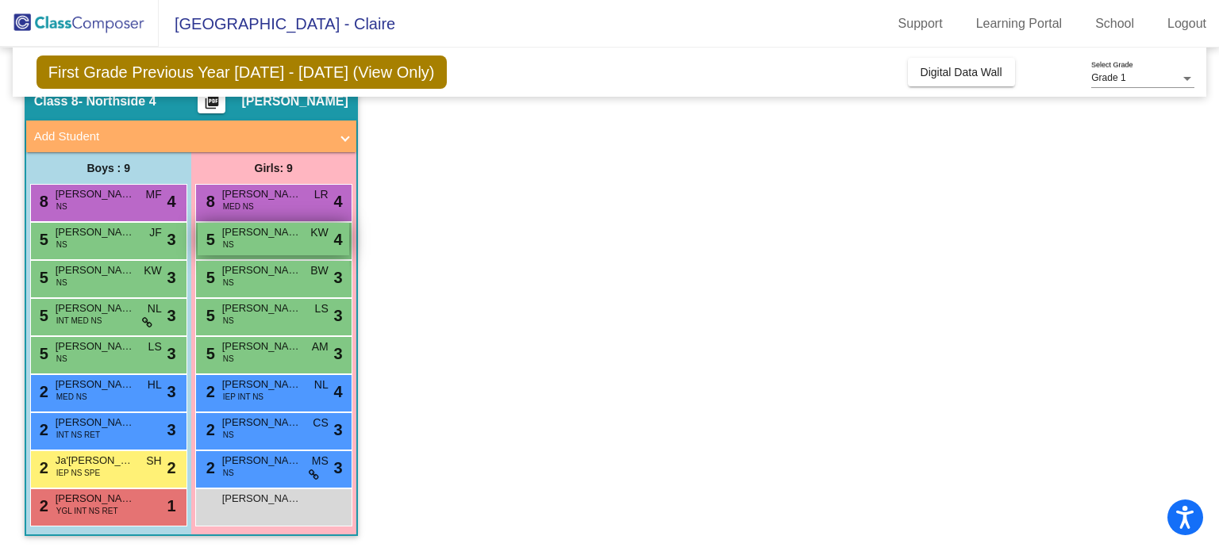
click at [299, 244] on div "5 [PERSON_NAME] NS KW lock do_not_disturb_alt 4" at bounding box center [274, 239] width 152 height 33
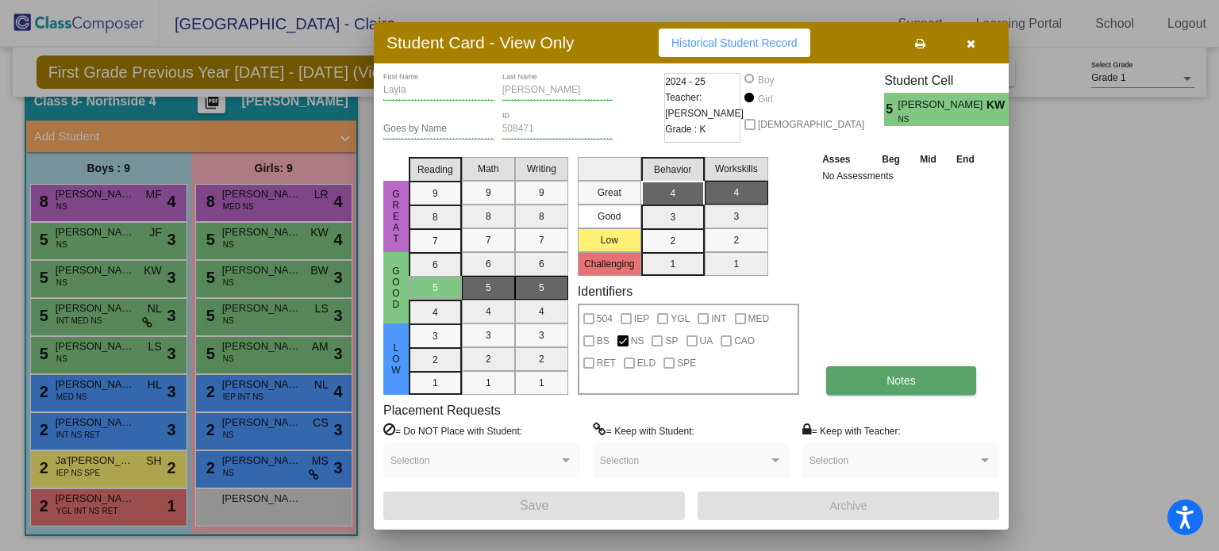
click at [931, 375] on button "Notes" at bounding box center [901, 381] width 150 height 29
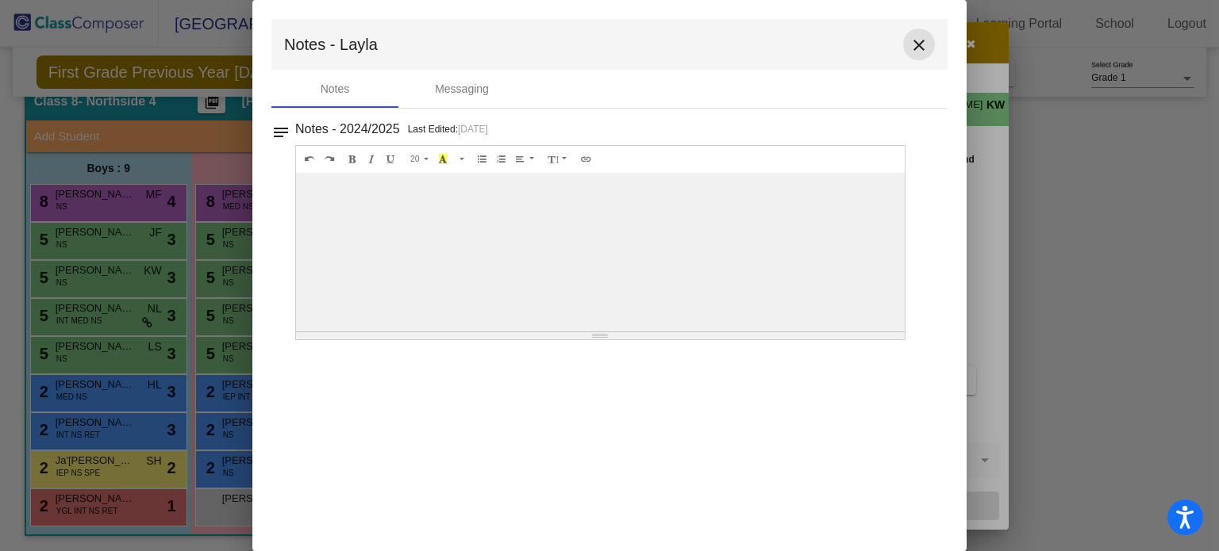
click at [911, 47] on mat-icon "close" at bounding box center [918, 45] width 19 height 19
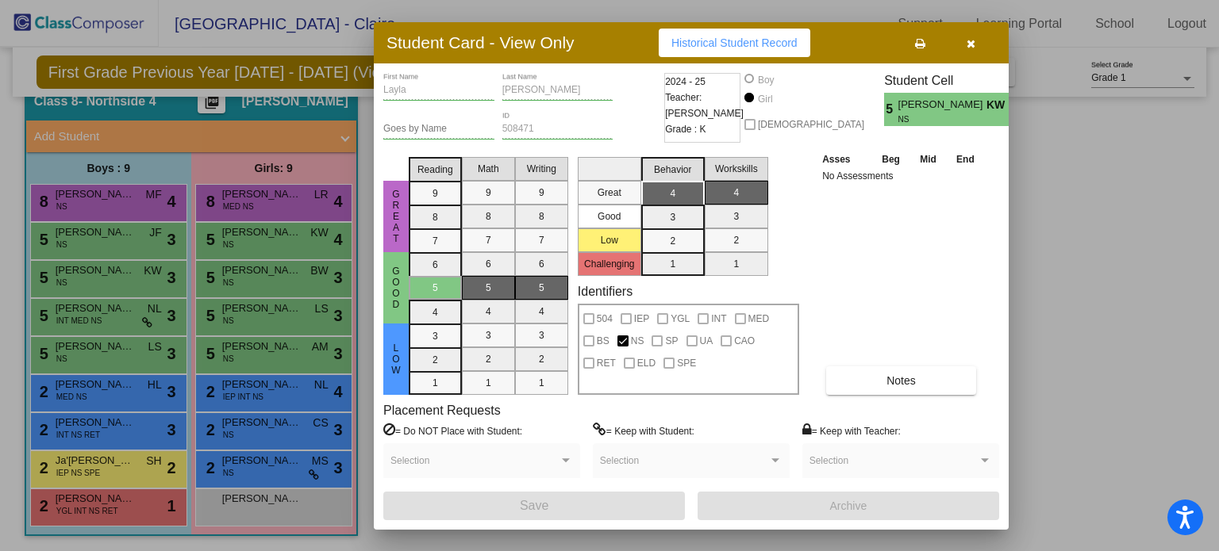
click at [963, 44] on button "button" at bounding box center [970, 43] width 51 height 29
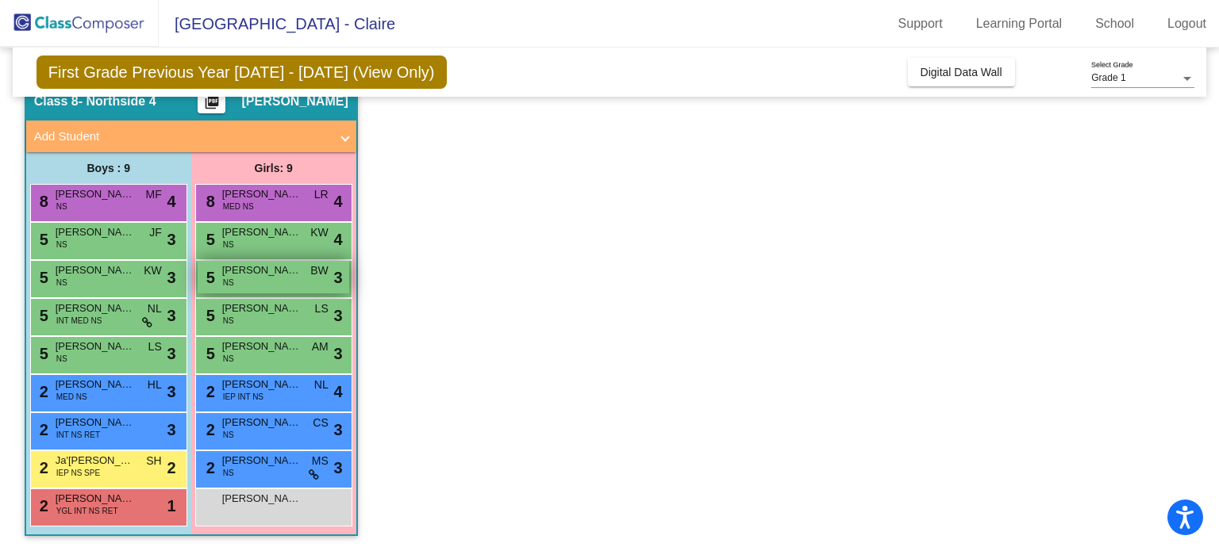
click at [256, 281] on div "5 [PERSON_NAME] BW lock do_not_disturb_alt 3" at bounding box center [274, 277] width 152 height 33
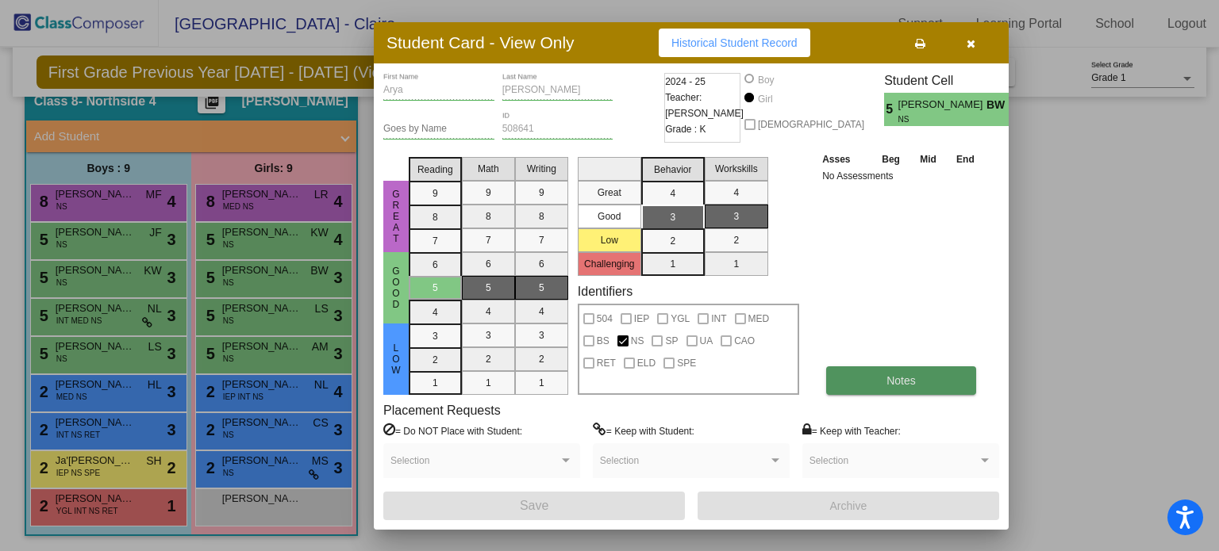
click at [889, 382] on span "Notes" at bounding box center [900, 381] width 29 height 13
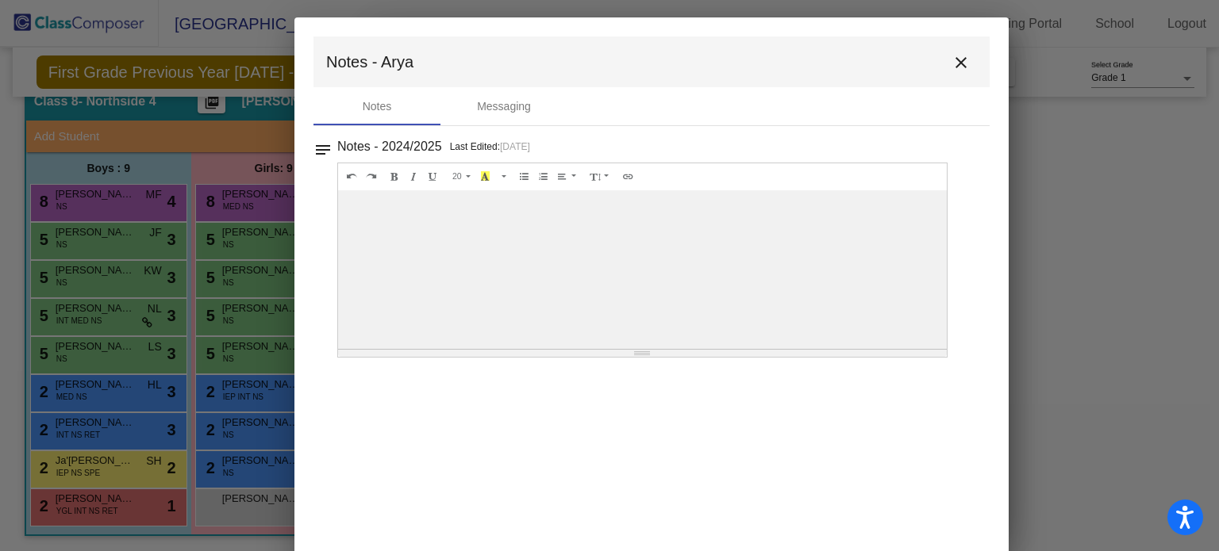
drag, startPoint x: 924, startPoint y: 36, endPoint x: 965, endPoint y: 53, distance: 44.1
click at [965, 53] on mat-icon "close" at bounding box center [960, 62] width 19 height 19
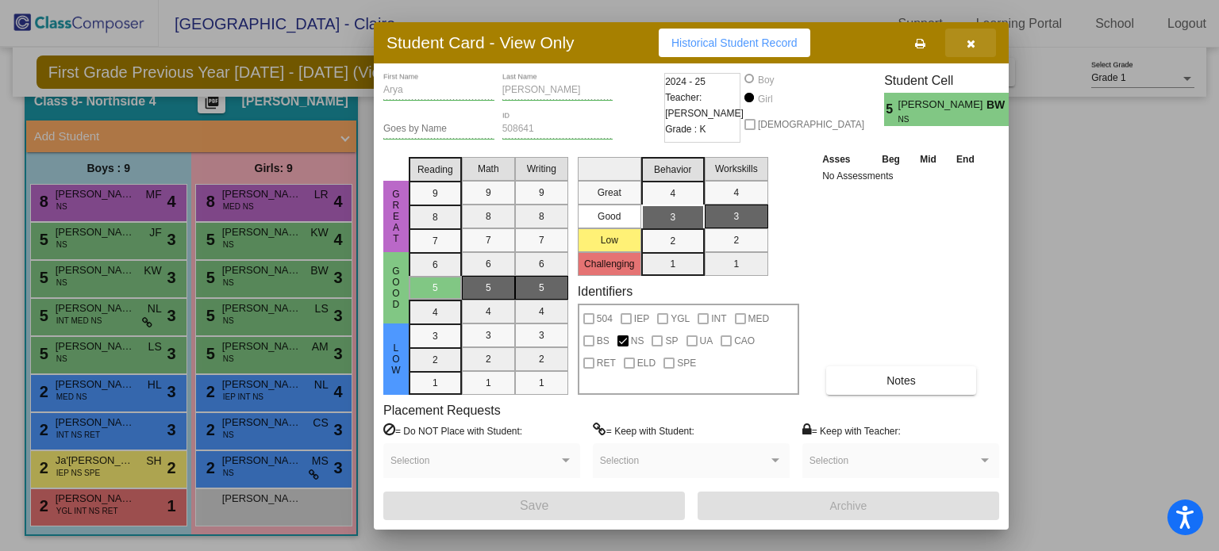
click at [974, 33] on button "button" at bounding box center [970, 43] width 51 height 29
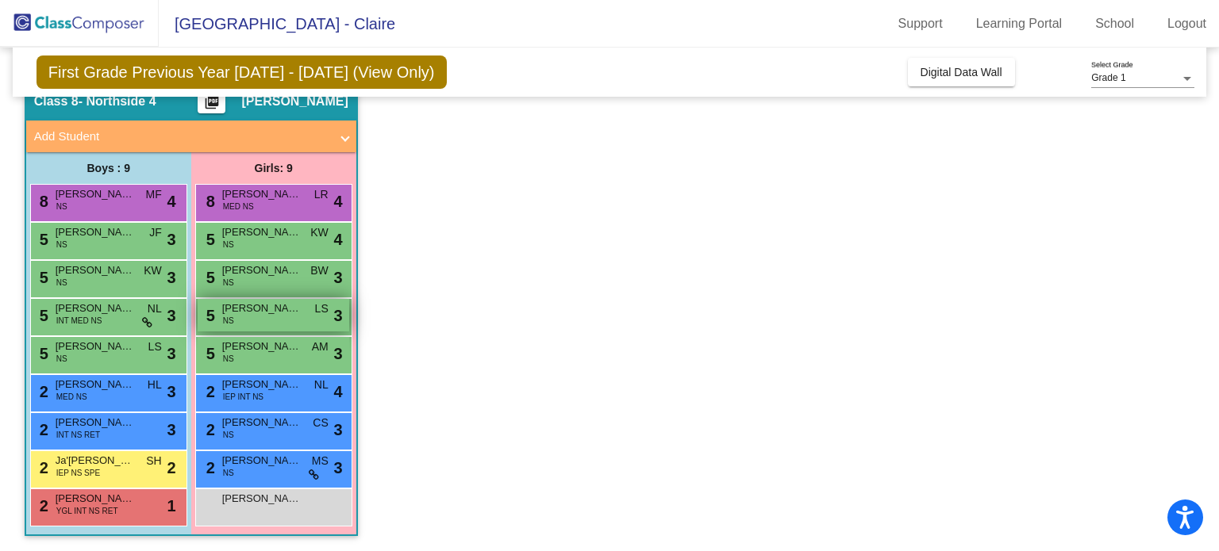
click at [234, 309] on span "[PERSON_NAME]" at bounding box center [261, 309] width 79 height 16
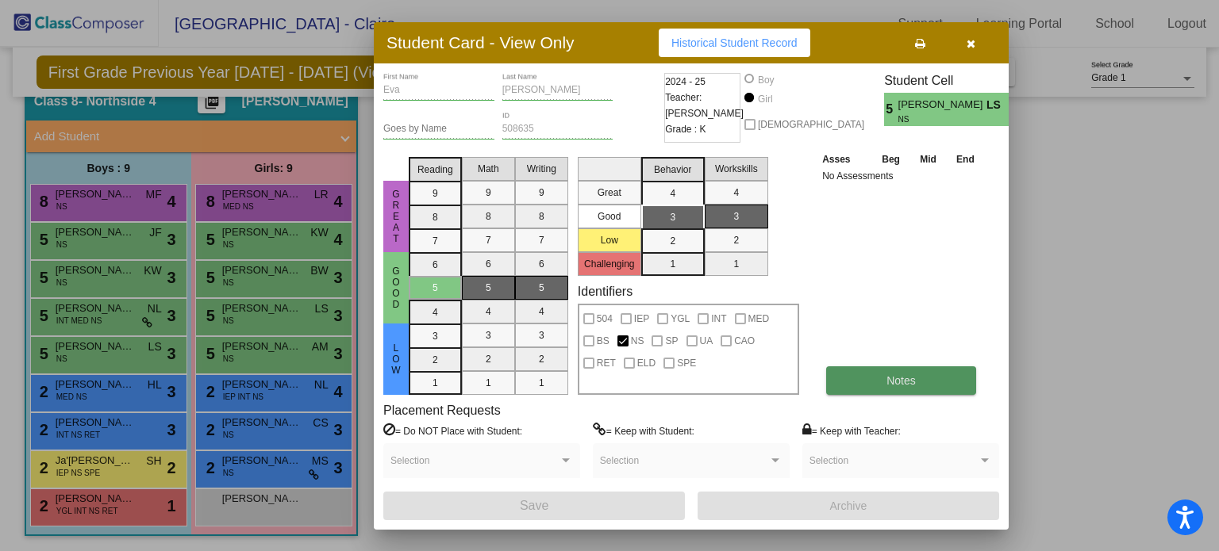
click at [860, 367] on button "Notes" at bounding box center [901, 381] width 150 height 29
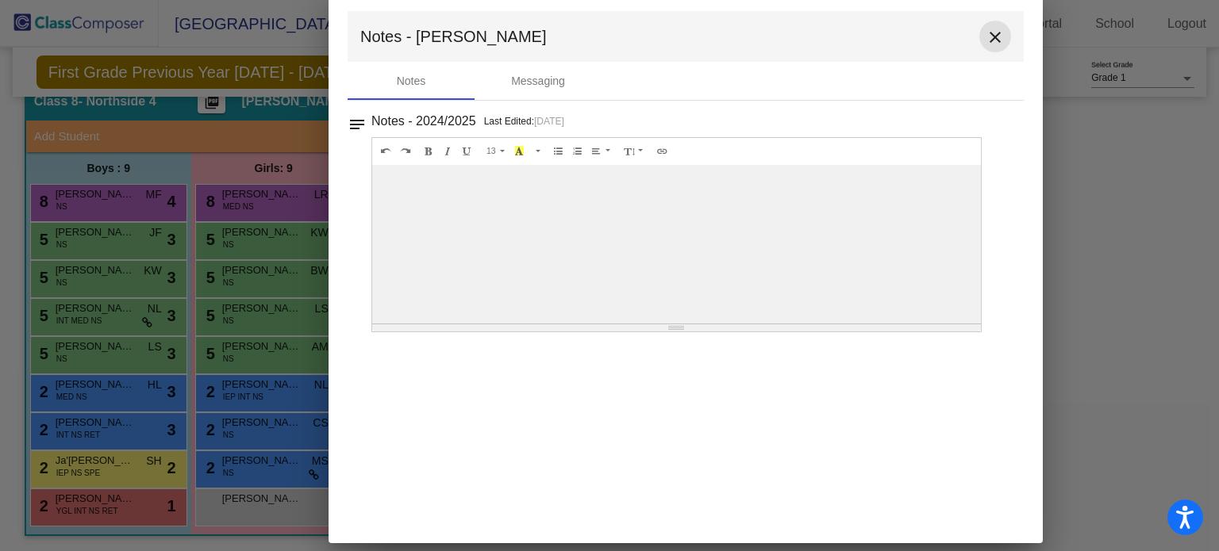
drag, startPoint x: 910, startPoint y: 49, endPoint x: 986, endPoint y: 44, distance: 76.3
click at [986, 44] on mat-icon "close" at bounding box center [995, 37] width 19 height 19
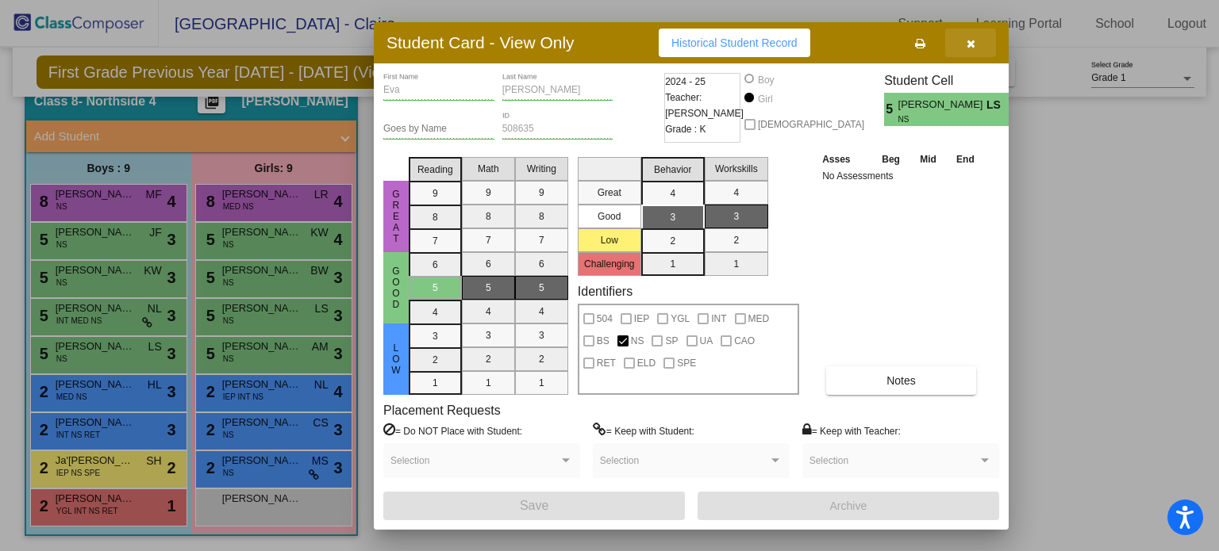
click at [986, 44] on button "button" at bounding box center [970, 43] width 51 height 29
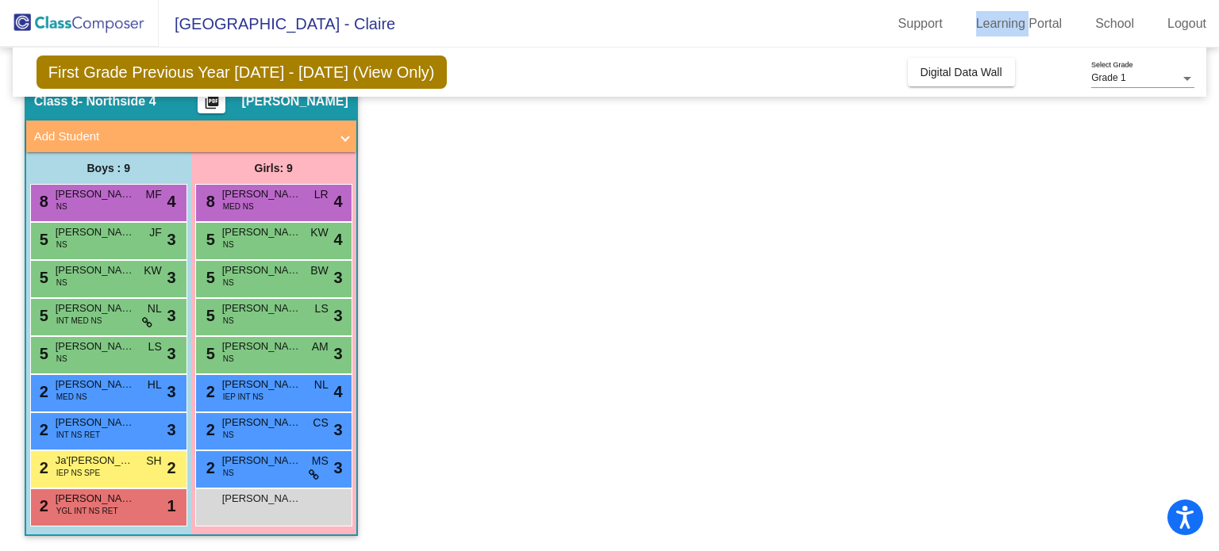
click at [986, 44] on mat-toolbar "[GEOGRAPHIC_DATA] - Claire Support Learning Portal School Logout" at bounding box center [609, 24] width 1219 height 48
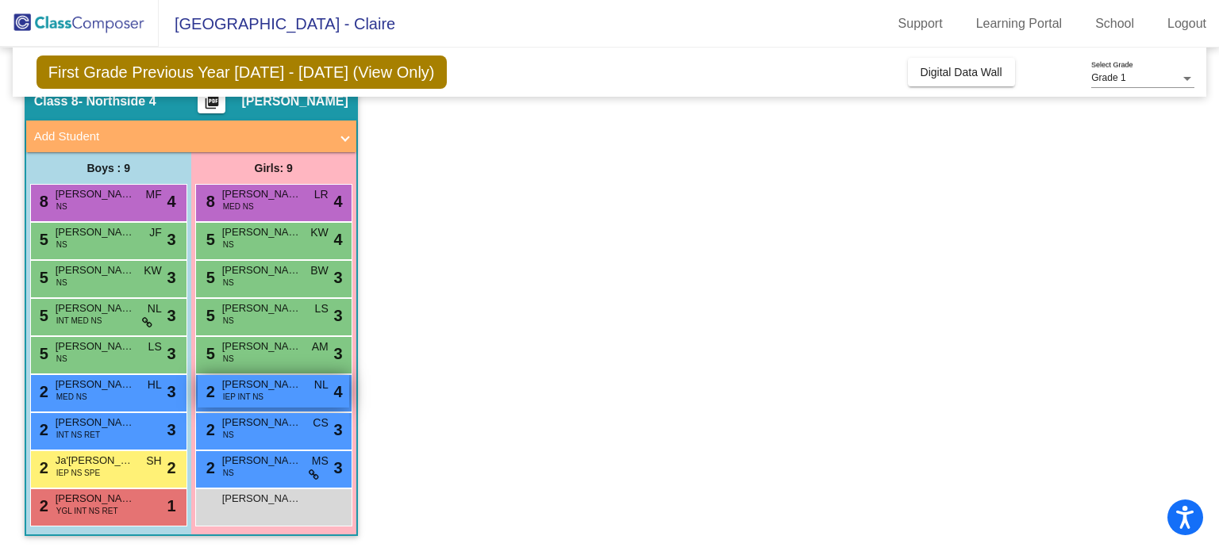
click at [265, 401] on div "2 [PERSON_NAME] IEP INT NS NL lock do_not_disturb_alt 4" at bounding box center [274, 391] width 152 height 33
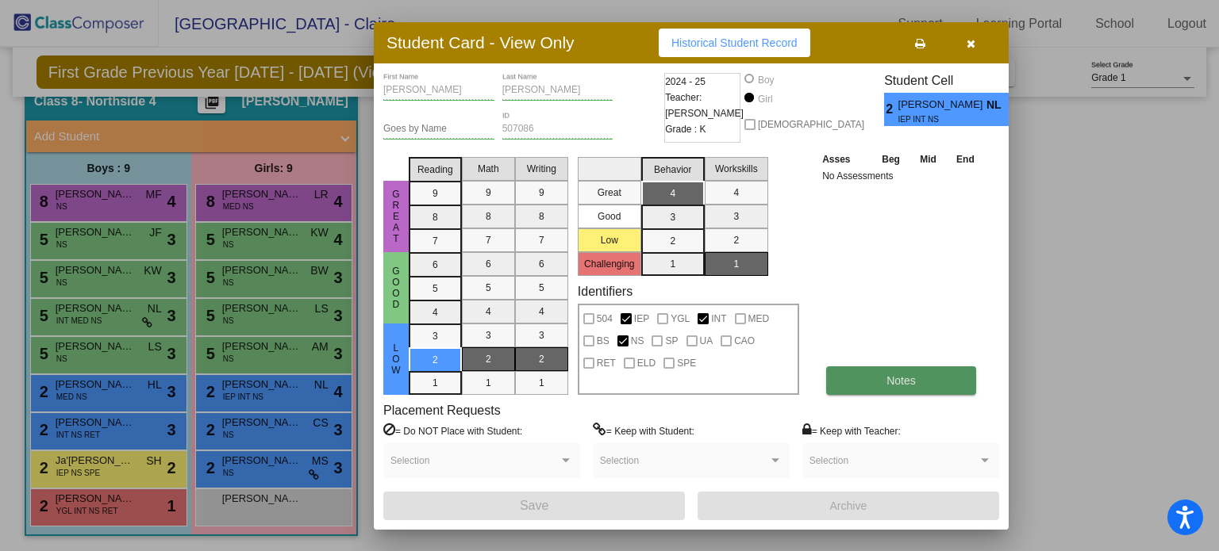
click at [878, 371] on button "Notes" at bounding box center [901, 381] width 150 height 29
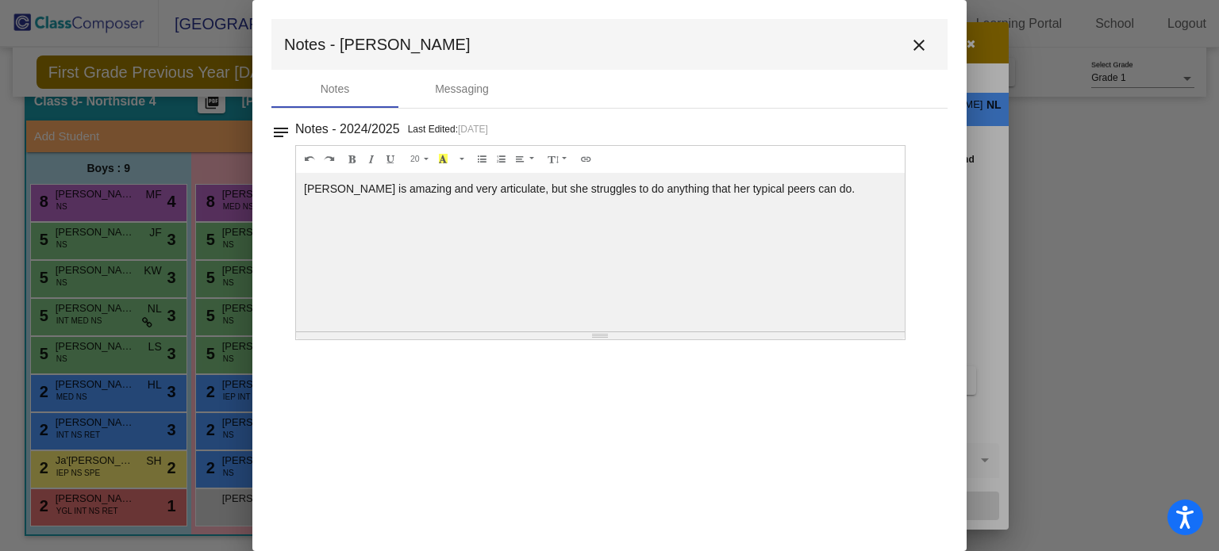
click at [920, 44] on mat-icon "close" at bounding box center [918, 45] width 19 height 19
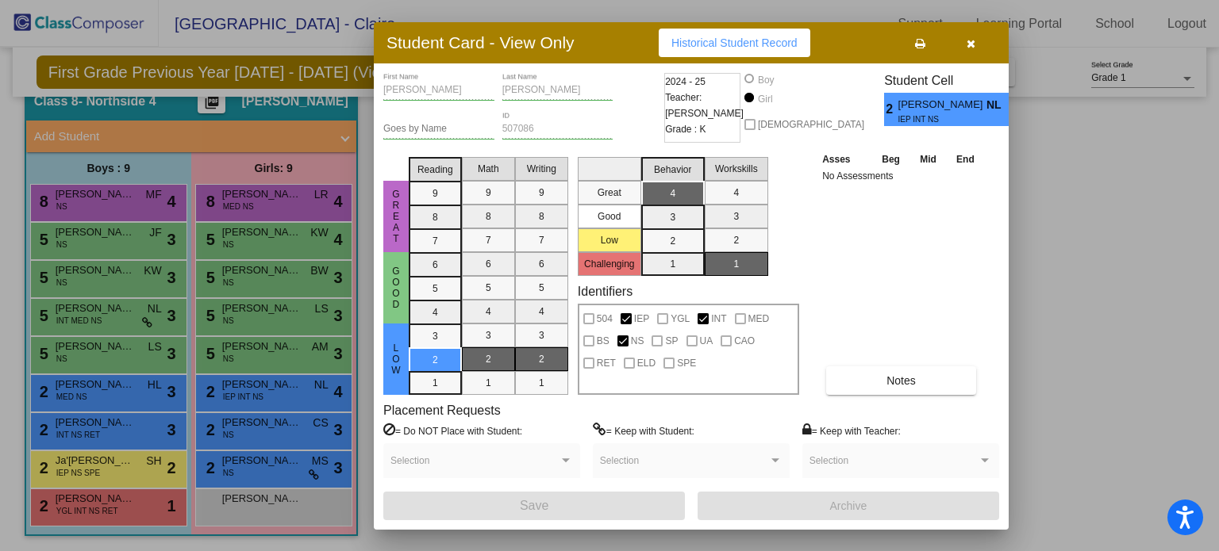
click at [966, 40] on icon "button" at bounding box center [970, 43] width 9 height 11
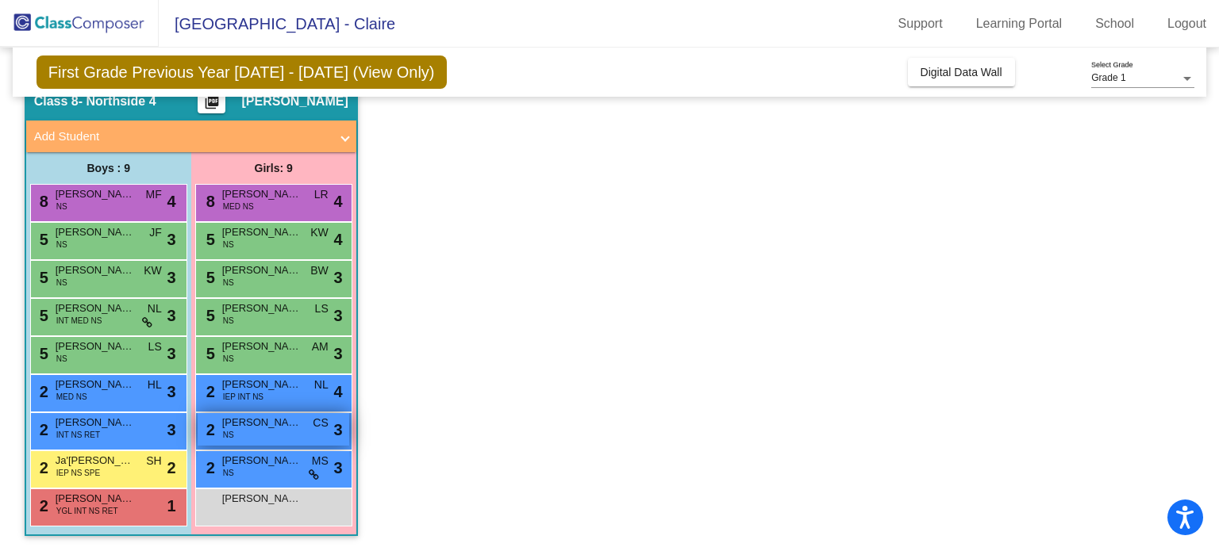
click at [256, 432] on div "2 [PERSON_NAME] NS CS lock do_not_disturb_alt 3" at bounding box center [274, 429] width 152 height 33
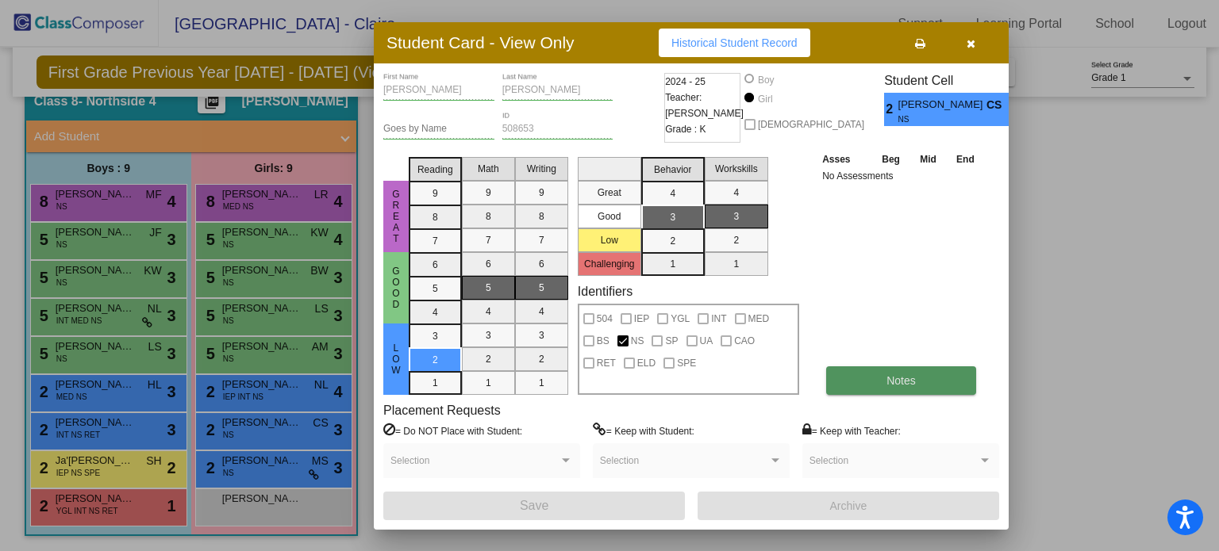
click at [901, 387] on button "Notes" at bounding box center [901, 381] width 150 height 29
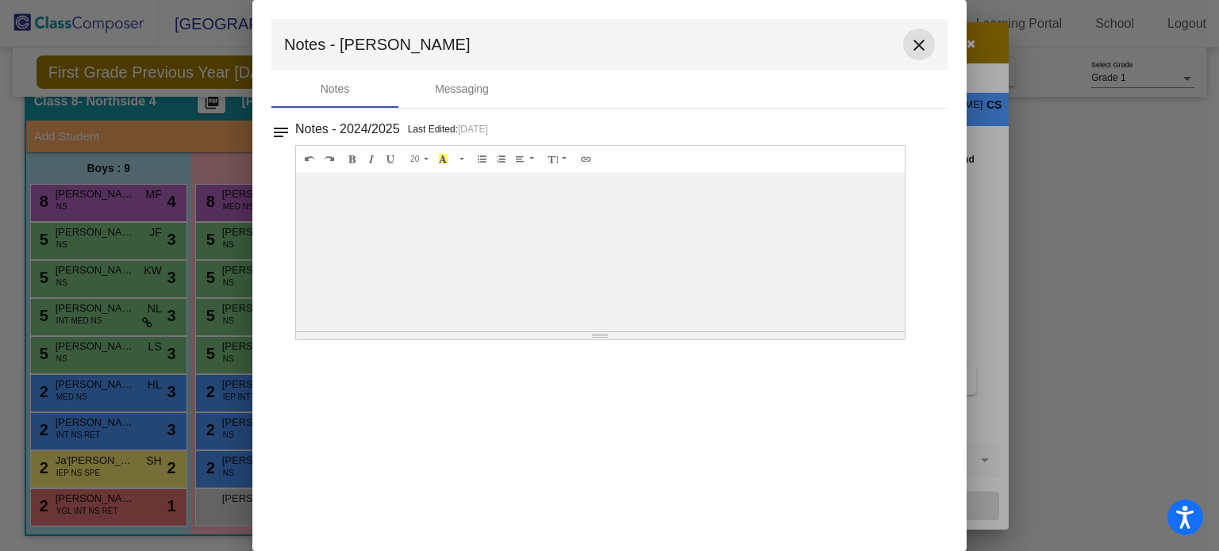
click at [924, 47] on mat-icon "close" at bounding box center [918, 45] width 19 height 19
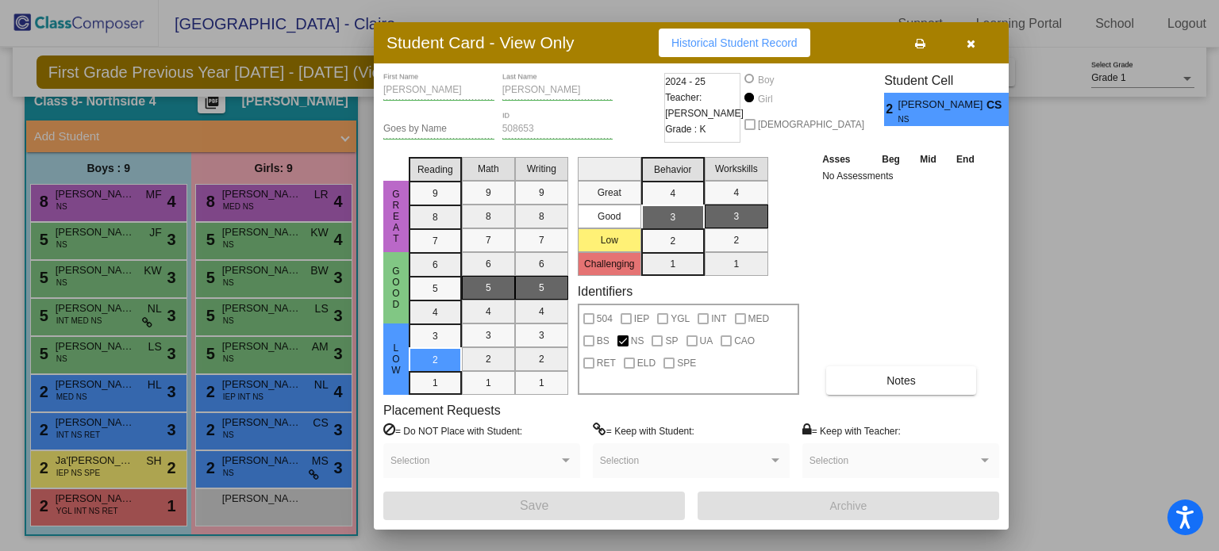
click at [969, 40] on icon "button" at bounding box center [970, 43] width 9 height 11
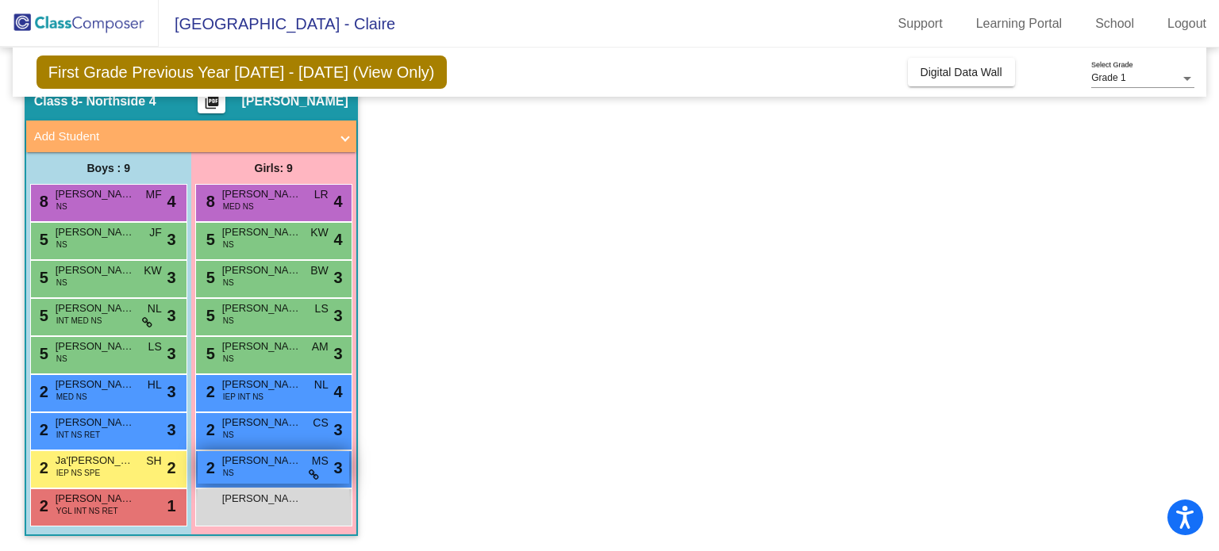
click at [241, 463] on span "[PERSON_NAME]" at bounding box center [261, 461] width 79 height 16
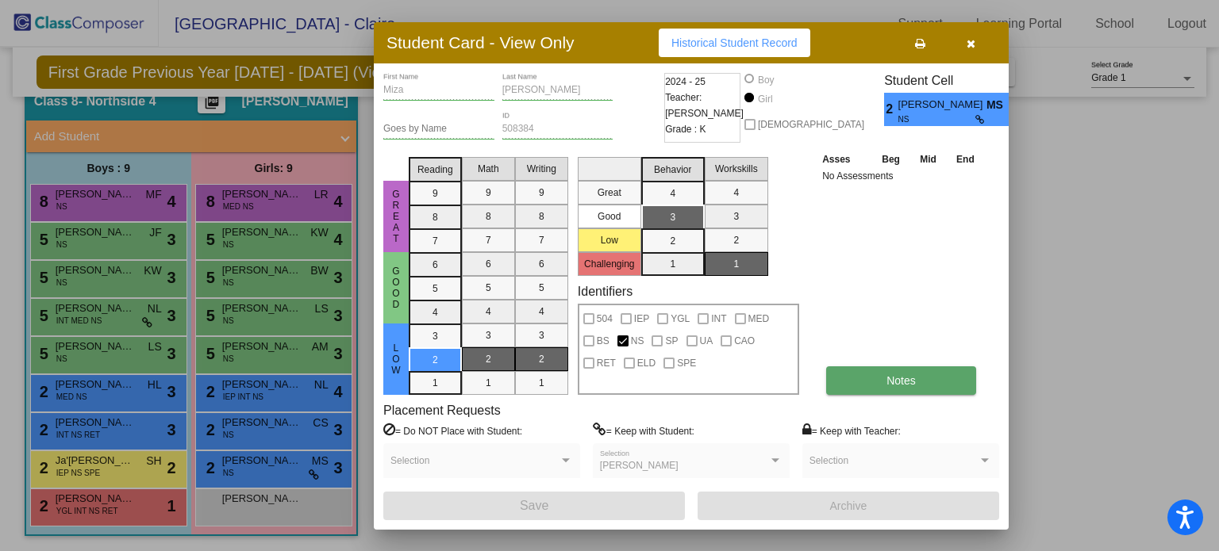
click at [866, 385] on button "Notes" at bounding box center [901, 381] width 150 height 29
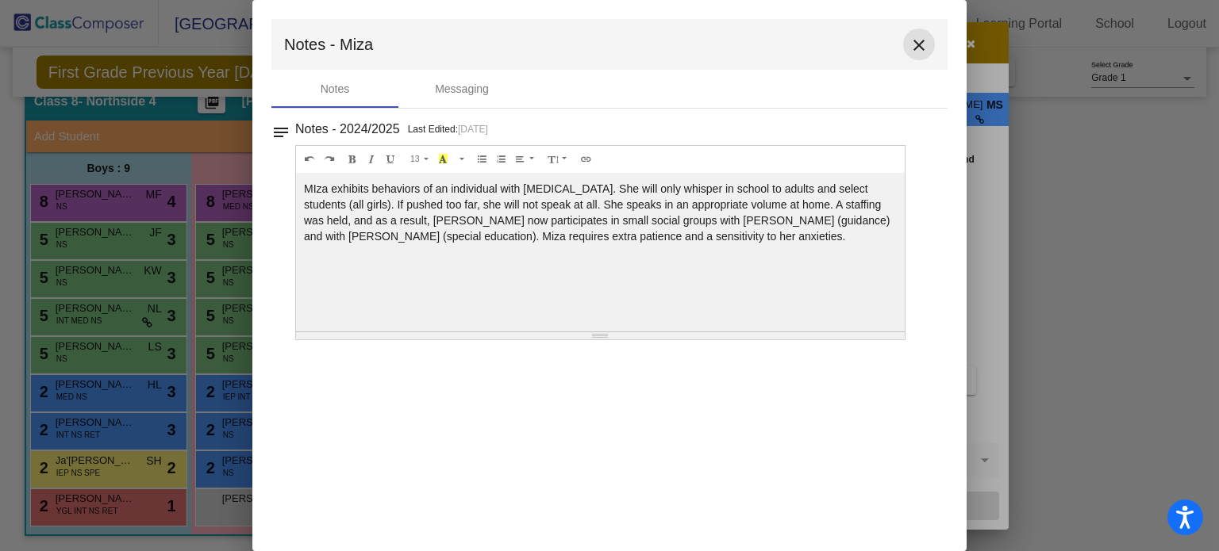
click at [924, 51] on mat-icon "close" at bounding box center [918, 45] width 19 height 19
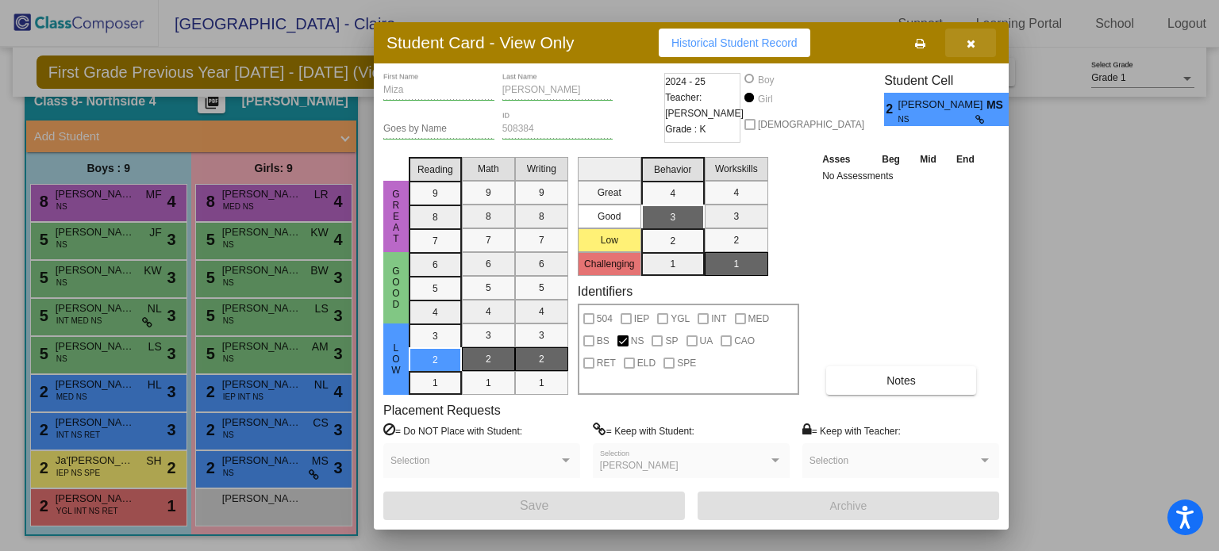
click at [965, 49] on button "button" at bounding box center [970, 43] width 51 height 29
